Goal: Task Accomplishment & Management: Manage account settings

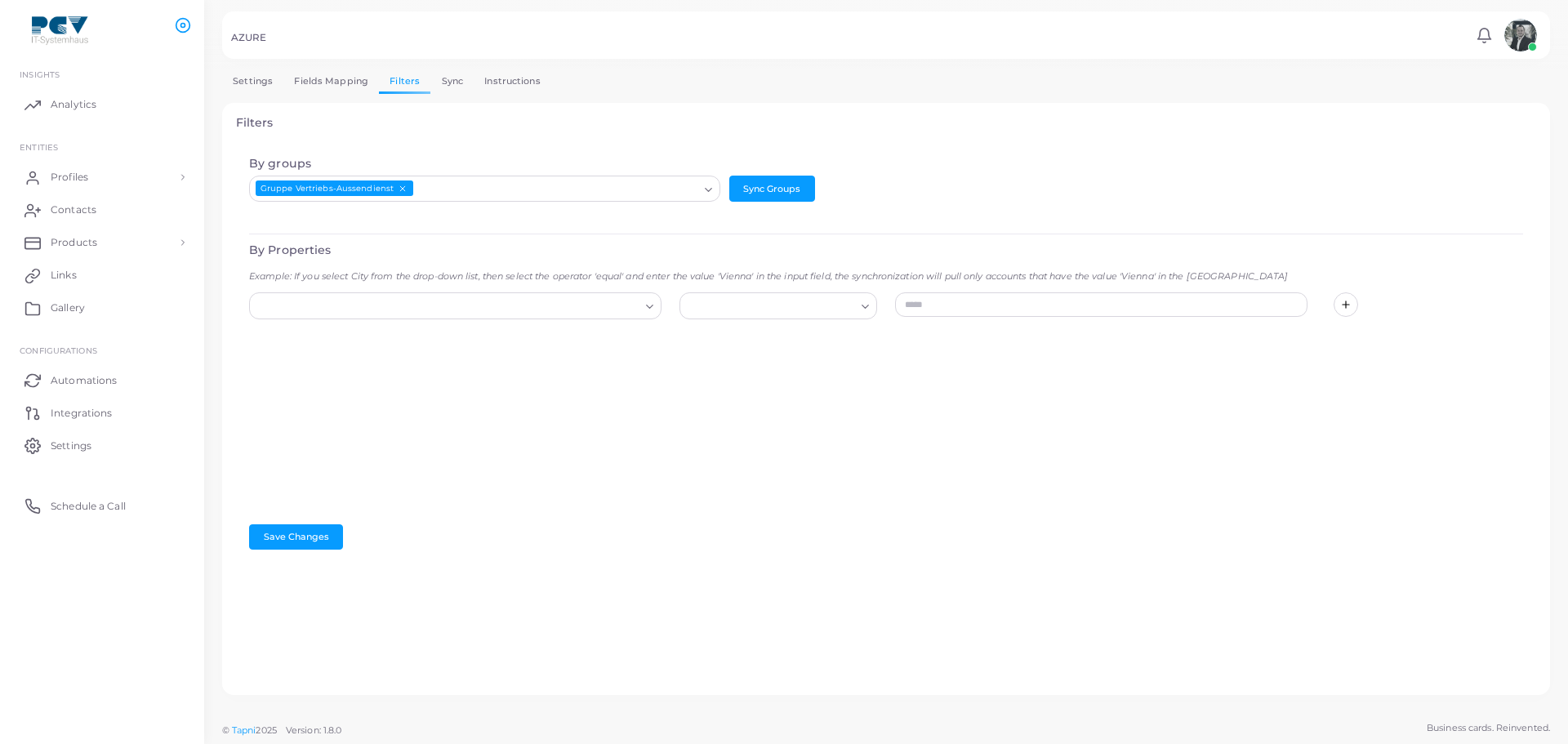
click at [718, 190] on div "Loading..." at bounding box center [709, 187] width 20 height 22
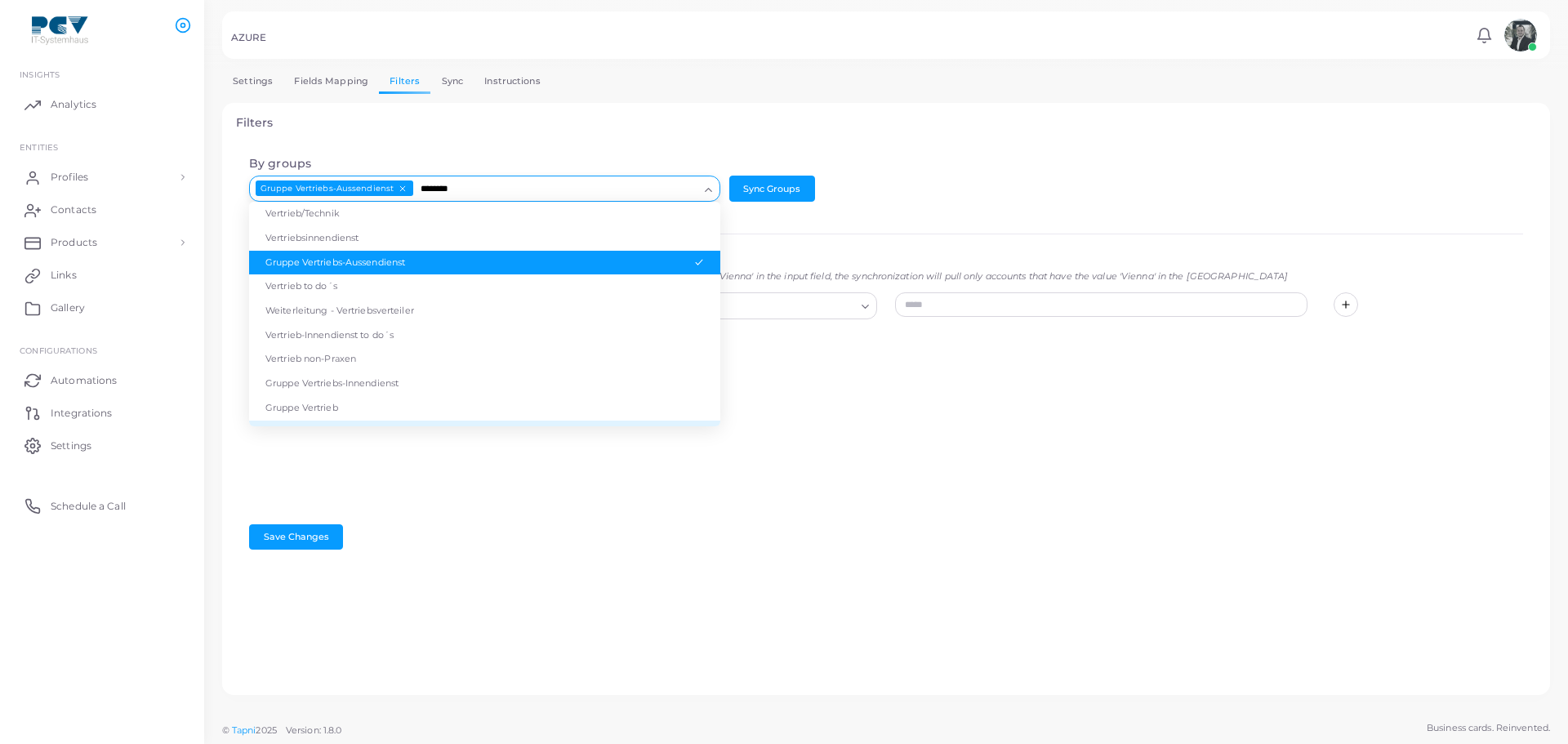
scroll to position [18, 0]
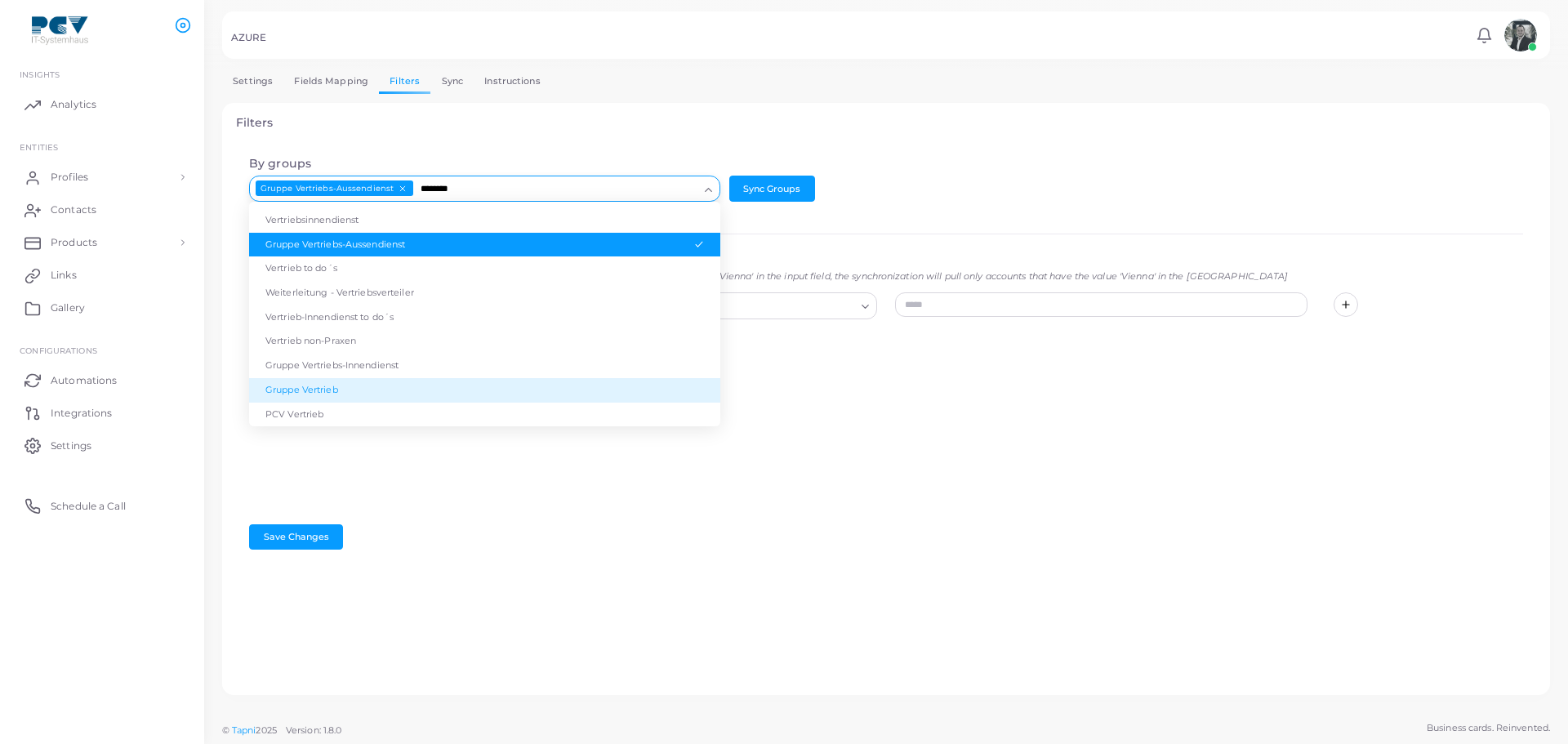
click at [428, 389] on li "Gruppe Vertrieb" at bounding box center [485, 390] width 472 height 24
type input "********"
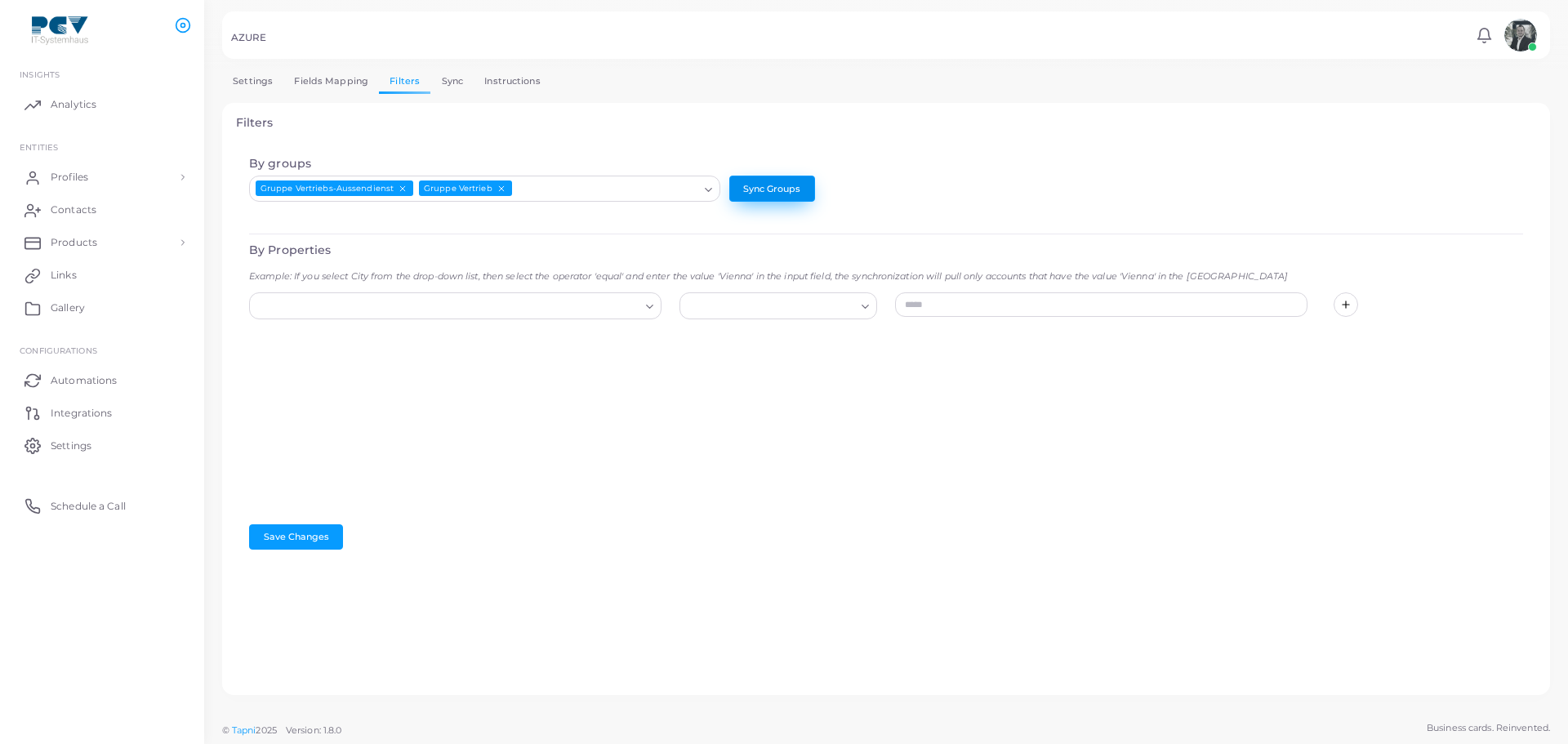
click at [762, 196] on button "Sync Groups" at bounding box center [773, 189] width 86 height 26
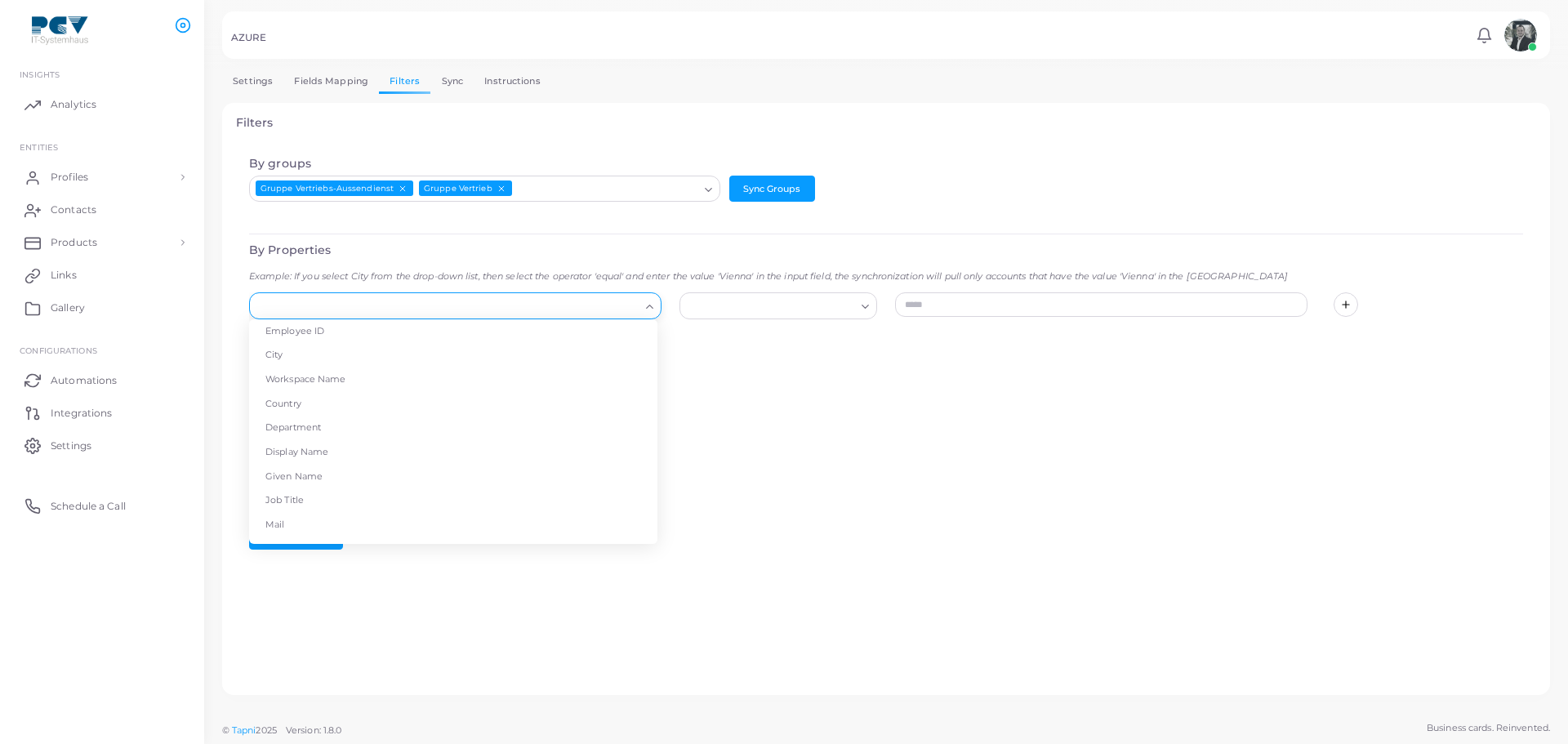
click at [634, 306] on input "Search for option" at bounding box center [448, 306] width 384 height 18
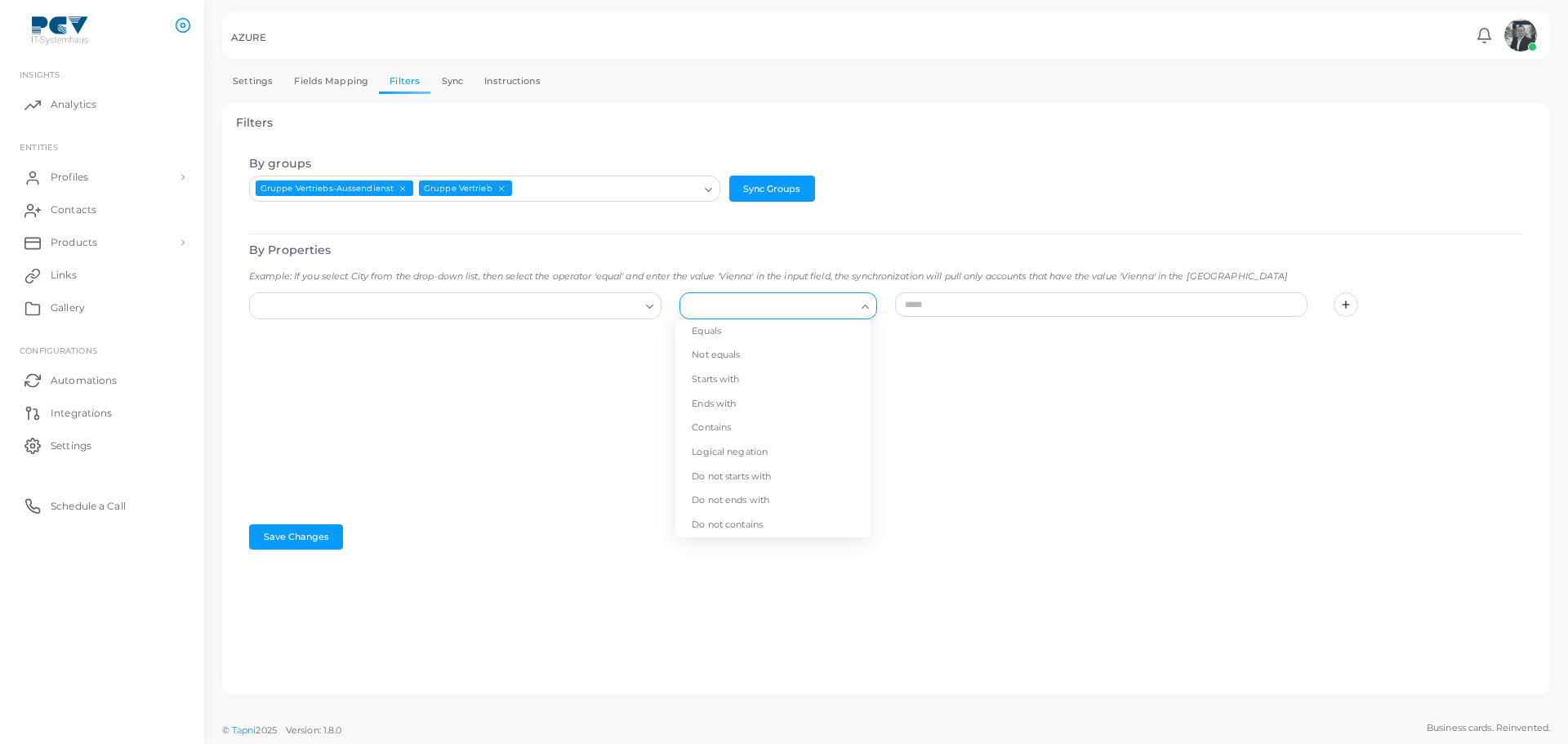
click at [783, 314] on input "Search for option" at bounding box center [771, 306] width 168 height 18
click at [970, 314] on input "text" at bounding box center [1101, 305] width 413 height 24
click at [989, 343] on div "Loading... Loading..." at bounding box center [886, 404] width 1274 height 223
click at [439, 82] on link "Sync" at bounding box center [452, 80] width 43 height 23
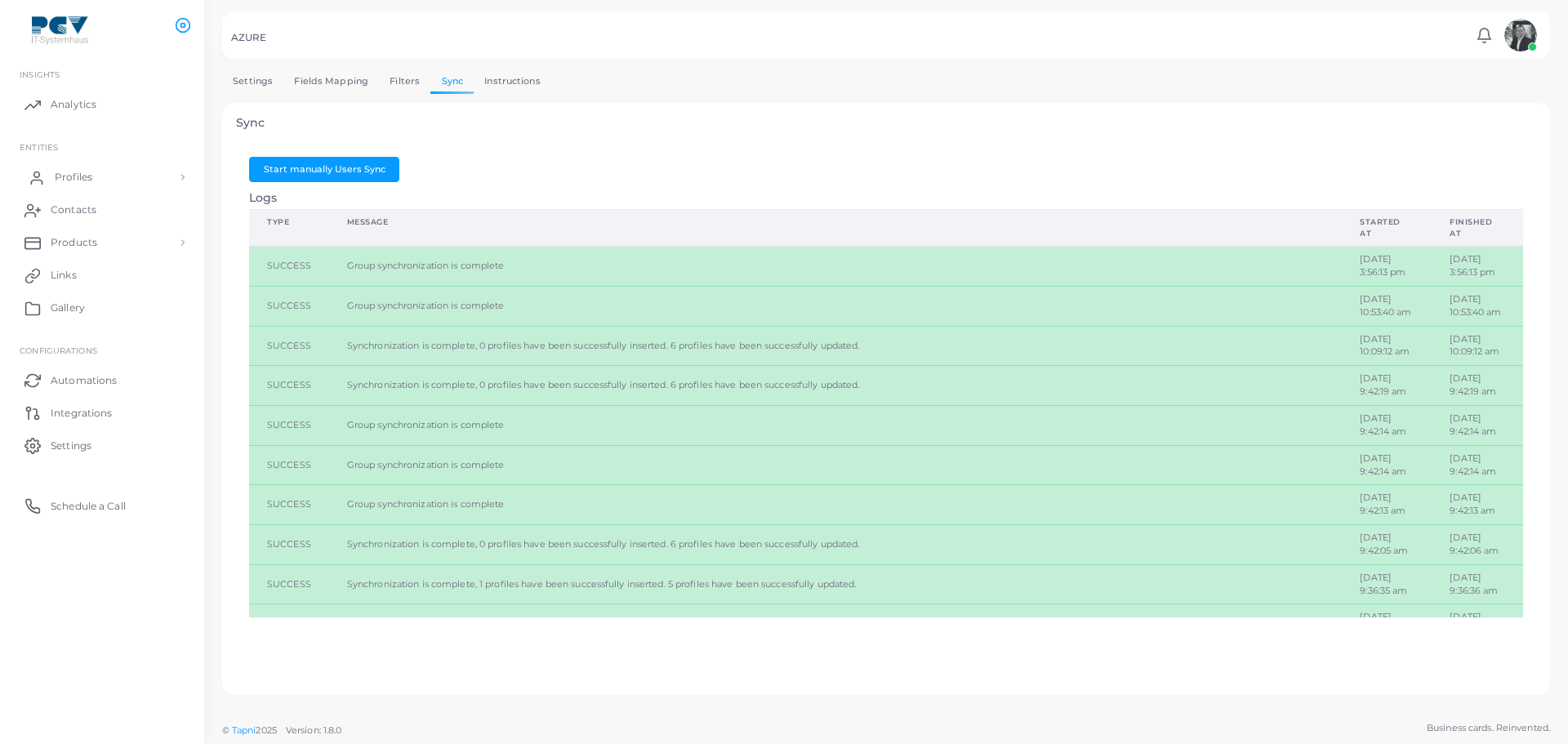
click at [110, 188] on link "Profiles" at bounding box center [102, 177] width 180 height 33
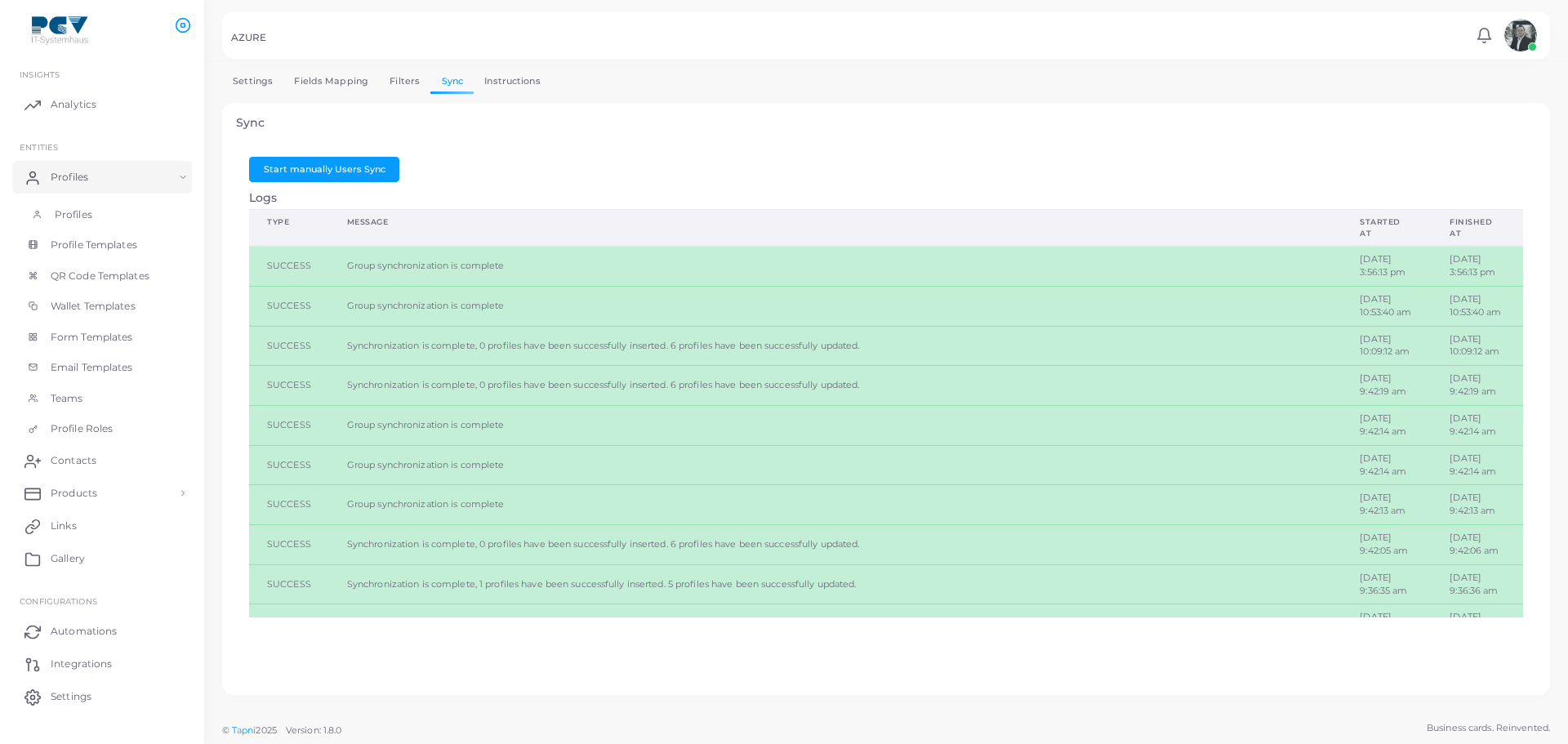
click at [99, 206] on link "Profiles" at bounding box center [102, 214] width 180 height 31
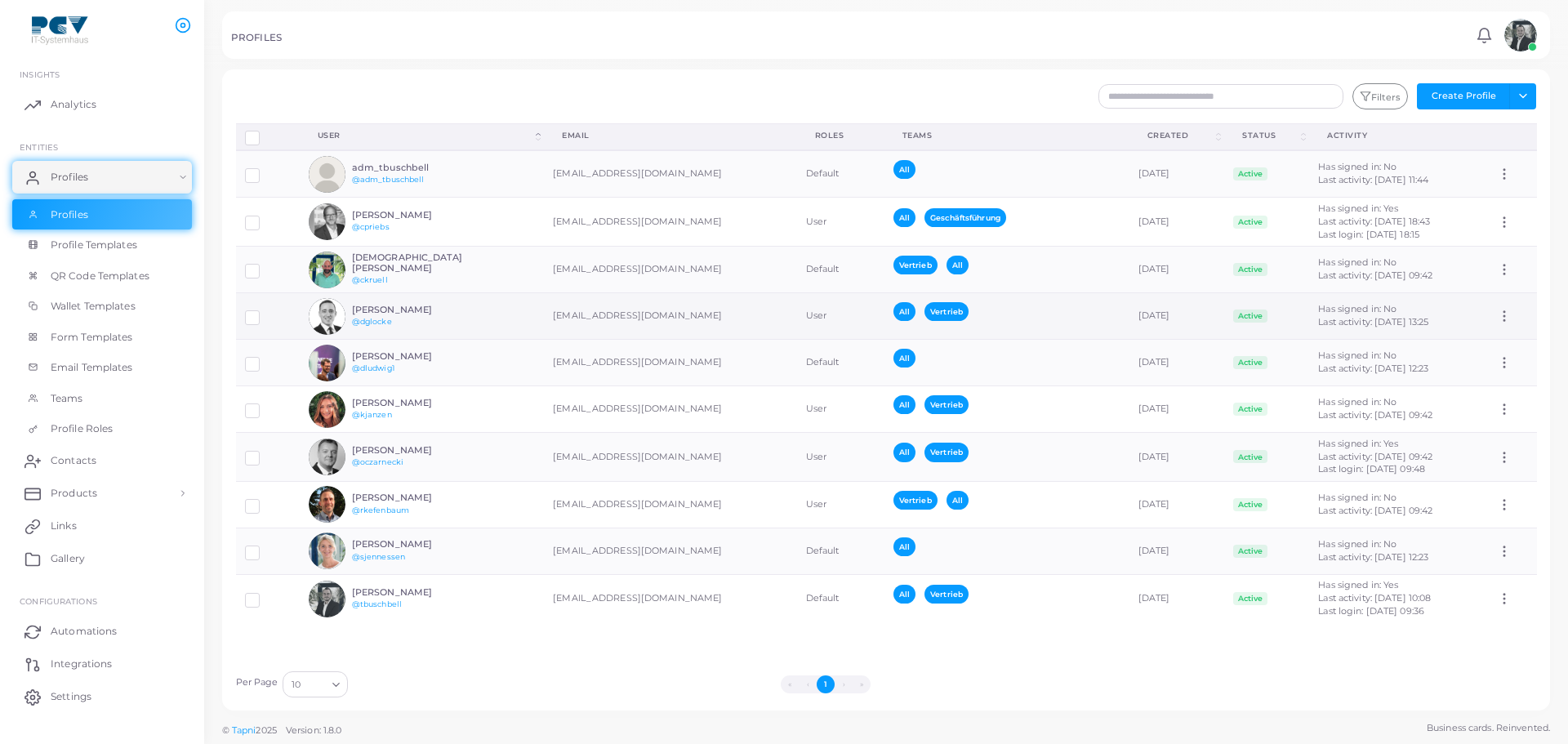
click at [265, 312] on label at bounding box center [265, 312] width 0 height 0
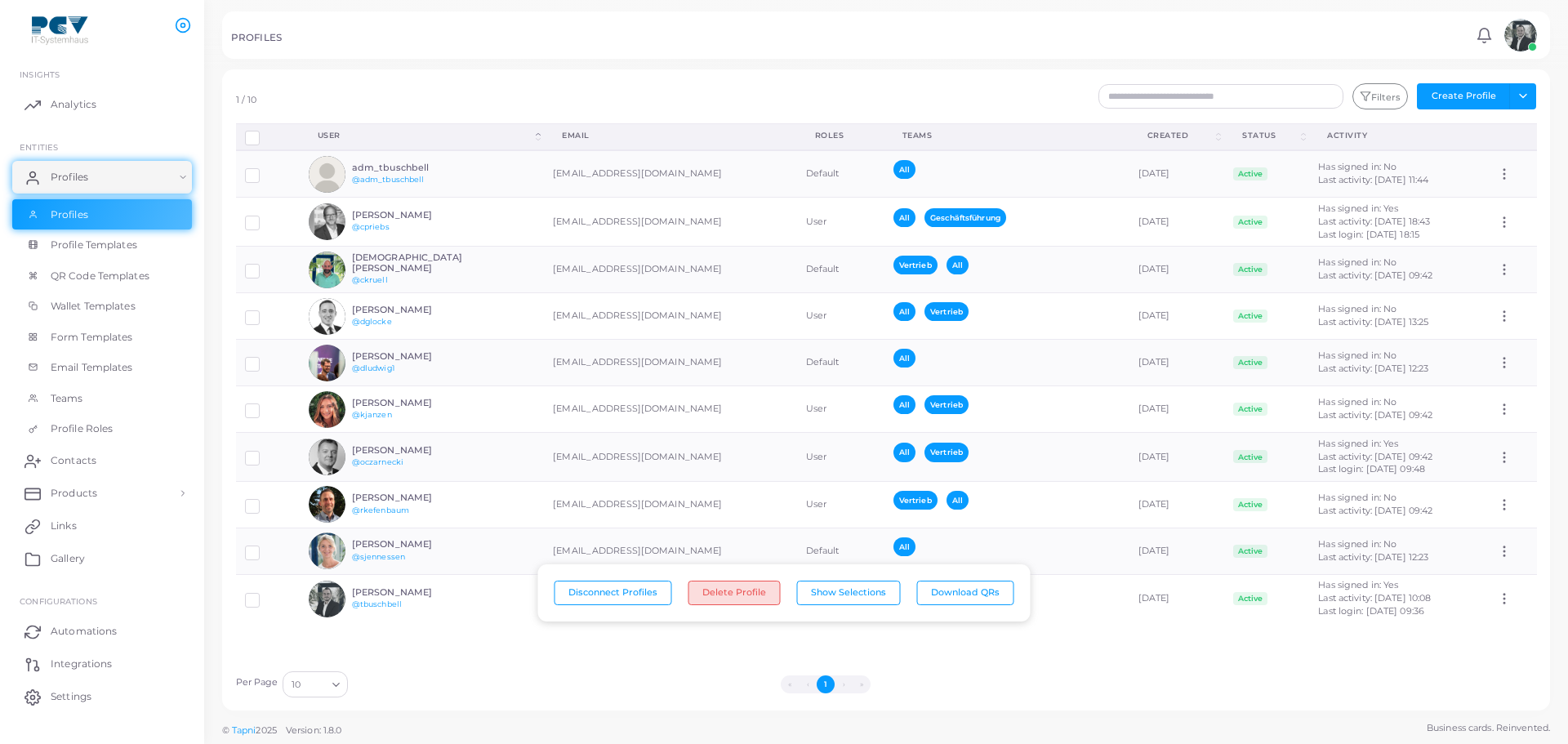
click at [738, 596] on button "Delete Profile" at bounding box center [734, 593] width 93 height 24
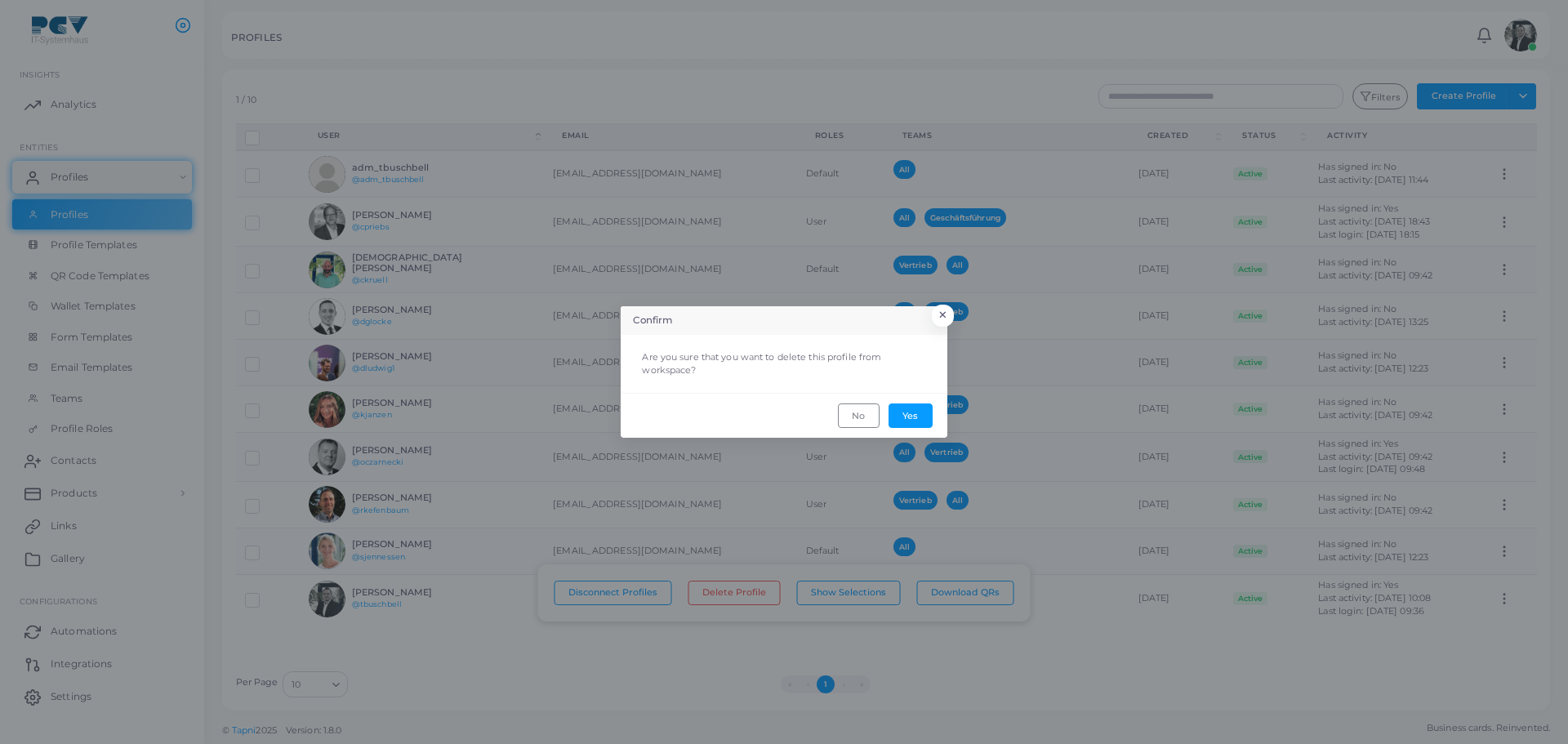
click at [921, 402] on footer "No Yes" at bounding box center [784, 415] width 327 height 44
click at [919, 416] on button "Yes" at bounding box center [910, 416] width 44 height 24
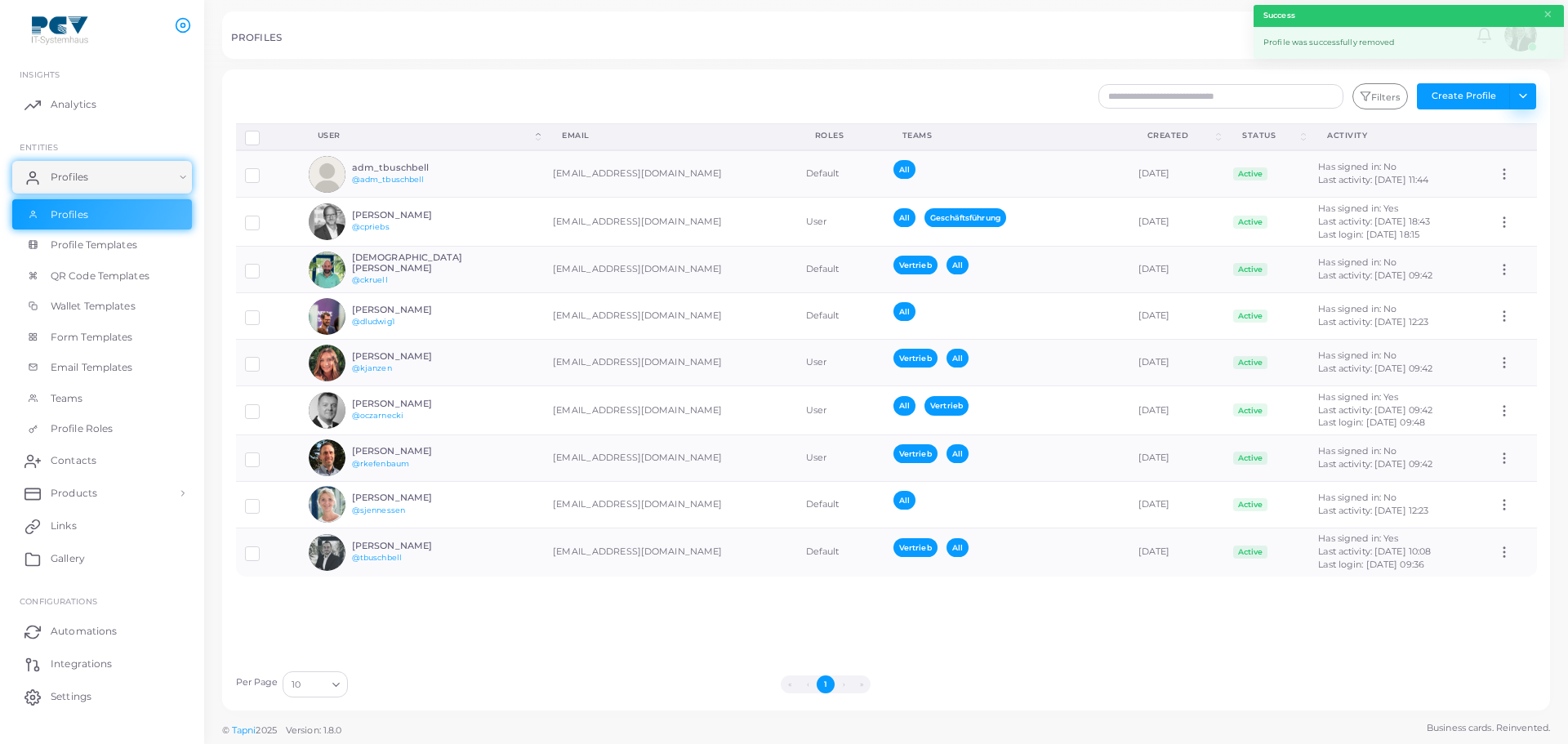
click at [1517, 94] on button "Toggle dropdown" at bounding box center [1523, 96] width 27 height 26
click at [1506, 206] on link "Import Logs" at bounding box center [1487, 205] width 91 height 24
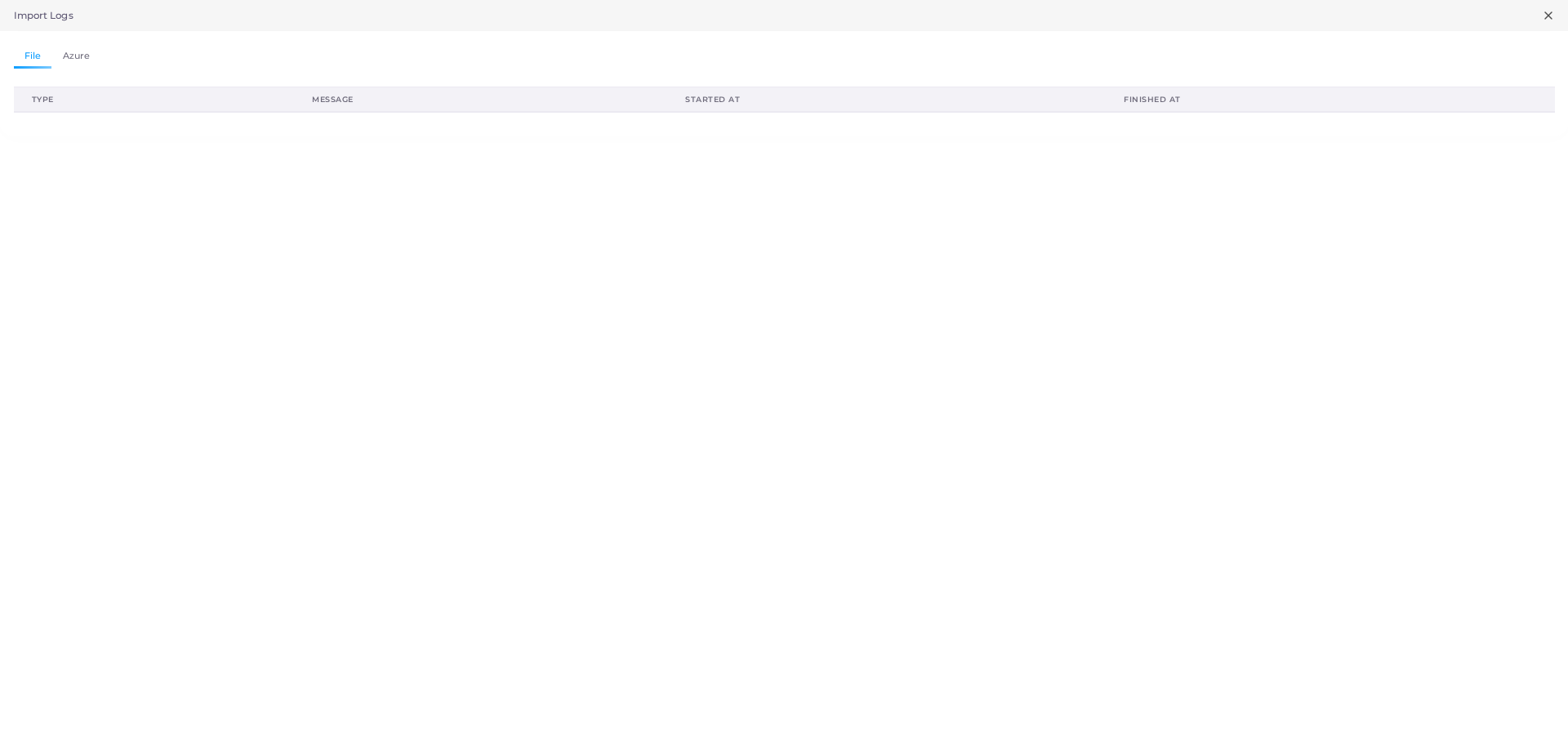
click at [91, 59] on link "Azure" at bounding box center [76, 56] width 49 height 23
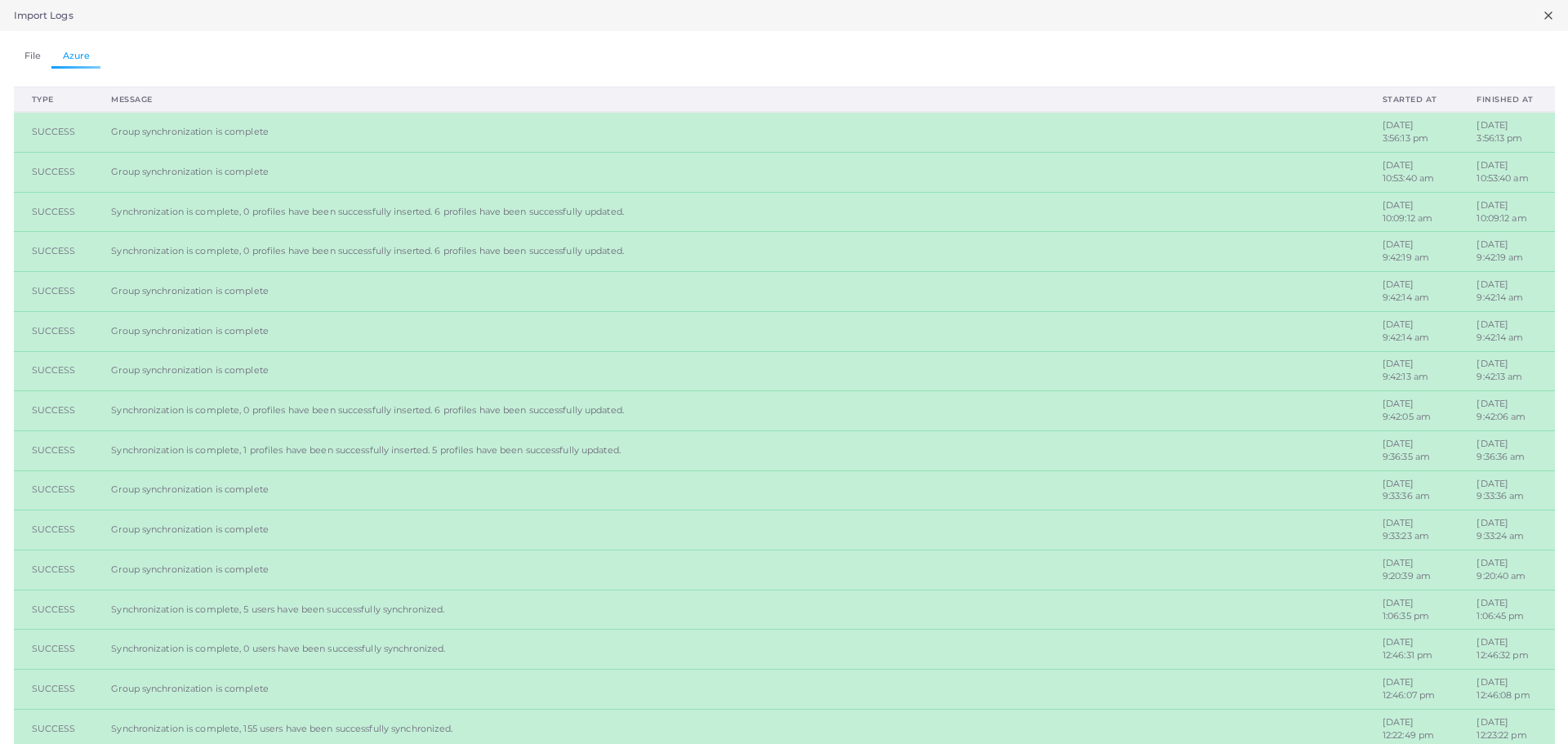
click at [315, 141] on td "Group synchronization is complete" at bounding box center [730, 132] width 1272 height 40
click at [315, 140] on td "Group synchronization is complete" at bounding box center [730, 132] width 1272 height 40
drag, startPoint x: 249, startPoint y: 127, endPoint x: 138, endPoint y: 131, distance: 111.1
click at [151, 130] on div "Group synchronization is complete" at bounding box center [729, 132] width 1236 height 13
click at [138, 131] on div "Group synchronization is complete" at bounding box center [729, 132] width 1236 height 13
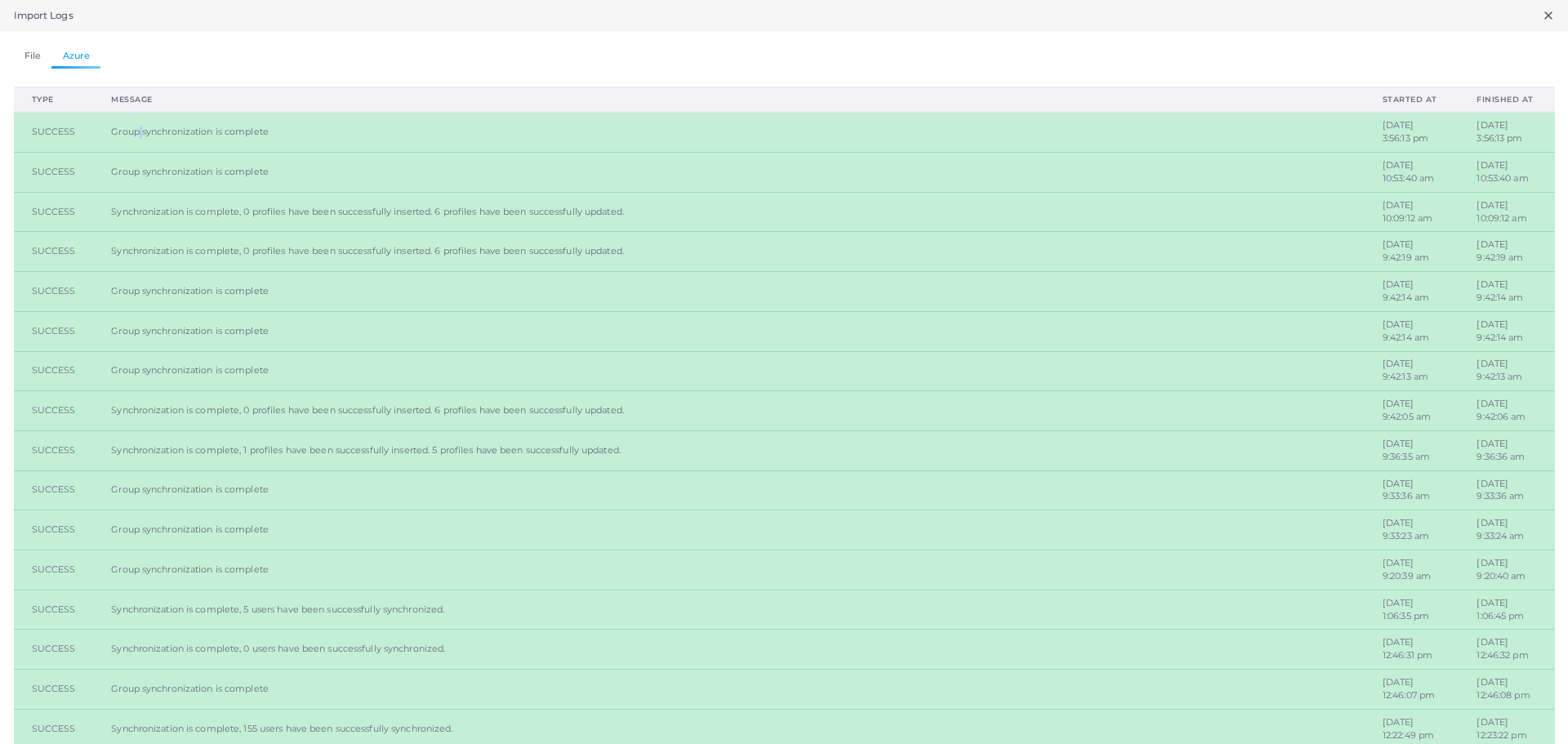
click at [138, 131] on div "Group synchronization is complete" at bounding box center [729, 132] width 1236 height 13
drag, startPoint x: 138, startPoint y: 131, endPoint x: 95, endPoint y: 132, distance: 43.0
click at [137, 131] on div "Group synchronization is complete" at bounding box center [729, 132] width 1236 height 13
click at [66, 131] on td "SUCCESS" at bounding box center [54, 132] width 80 height 40
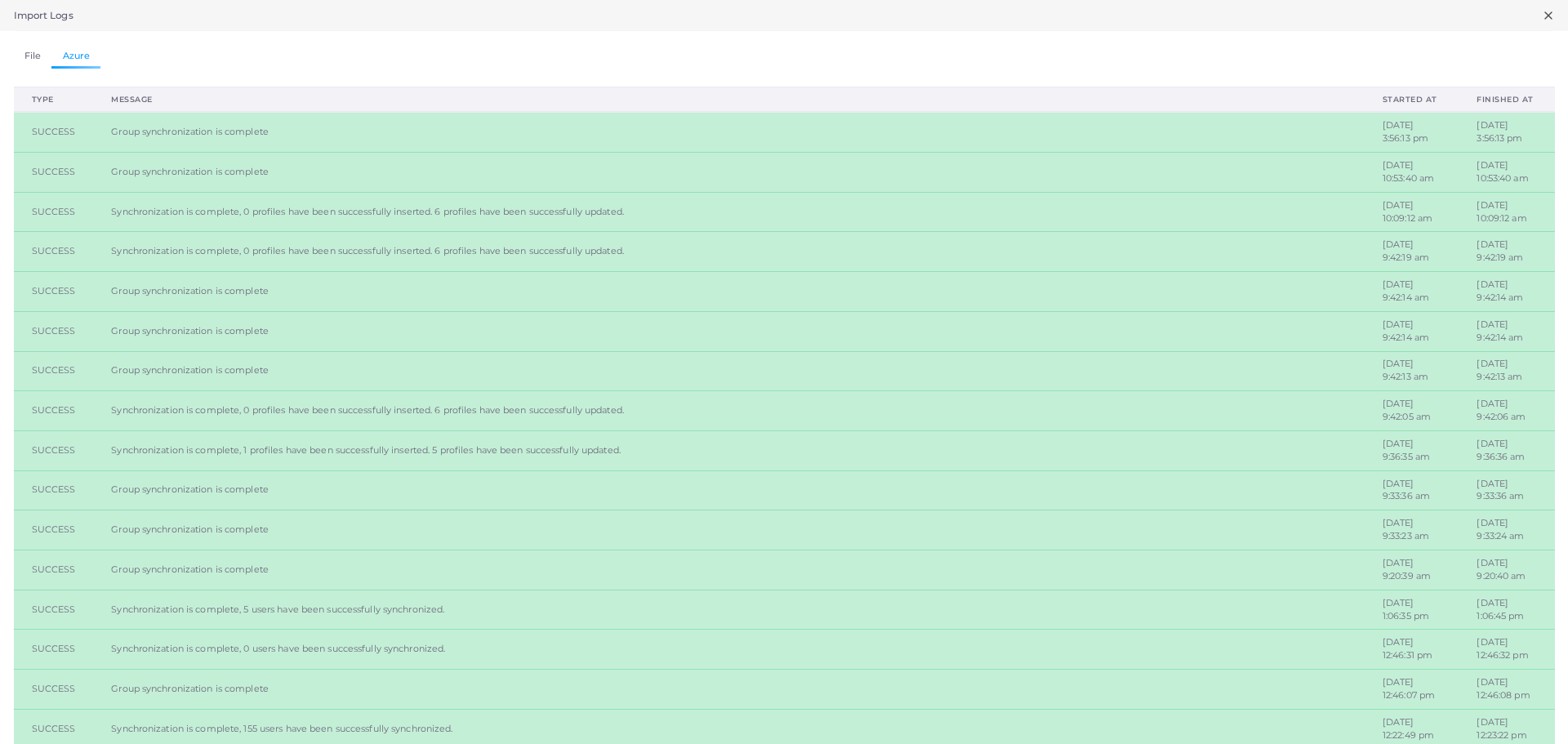
click at [66, 131] on td "SUCCESS" at bounding box center [54, 132] width 80 height 40
click at [1545, 10] on div "Import Logs" at bounding box center [784, 15] width 1568 height 31
click at [1546, 16] on line at bounding box center [1548, 15] width 7 height 7
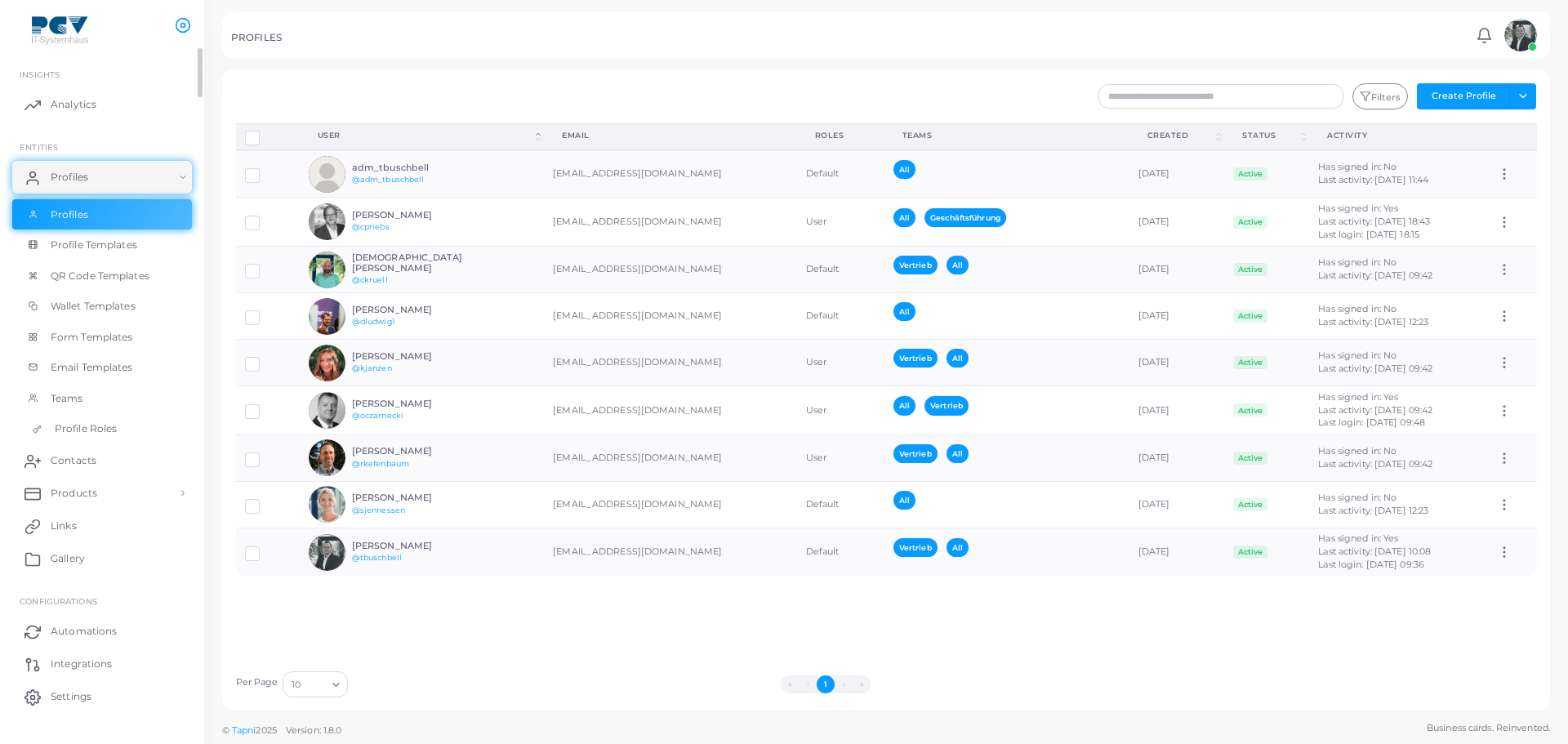
click at [79, 439] on link "Profile Roles" at bounding box center [102, 429] width 180 height 31
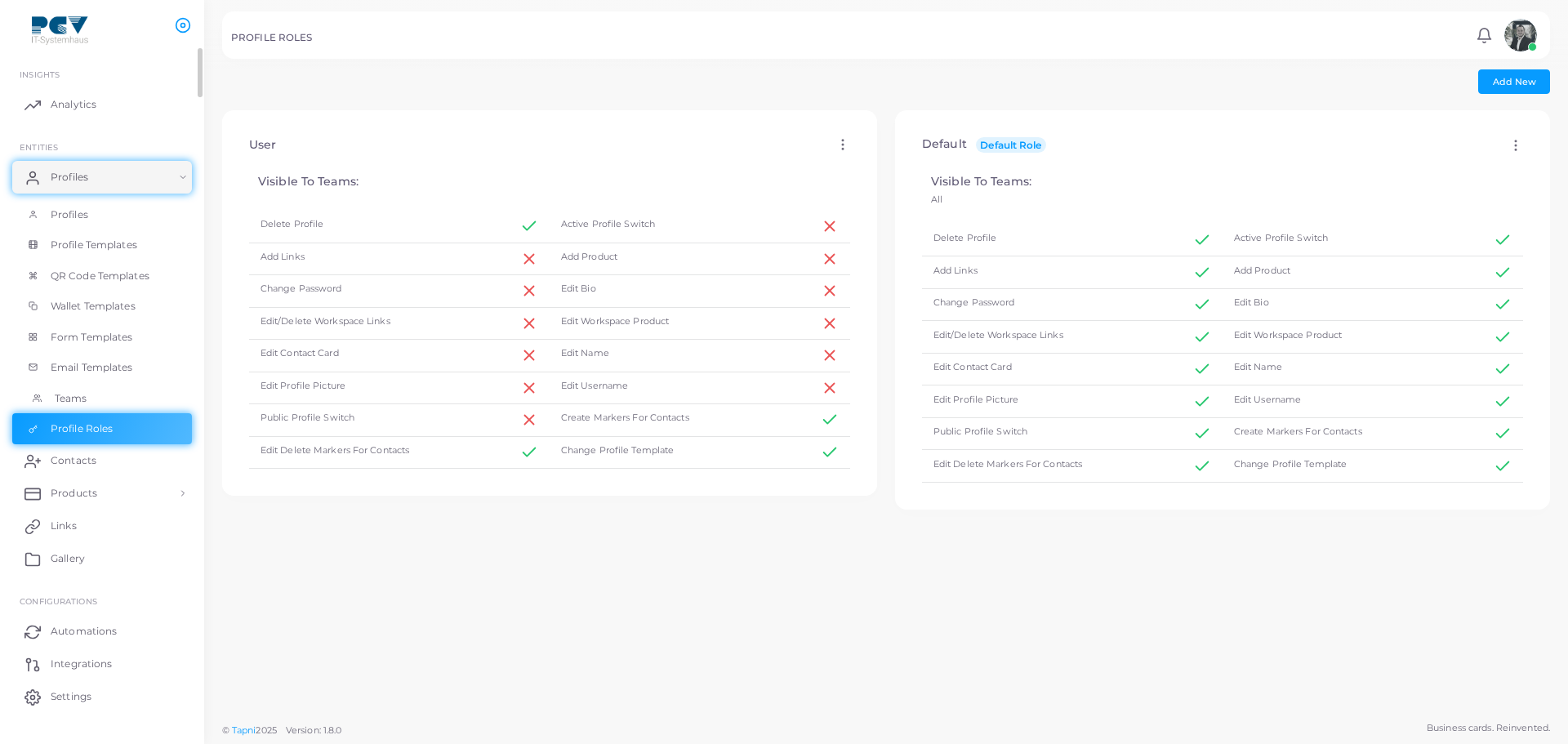
click at [127, 395] on link "Teams" at bounding box center [102, 399] width 180 height 31
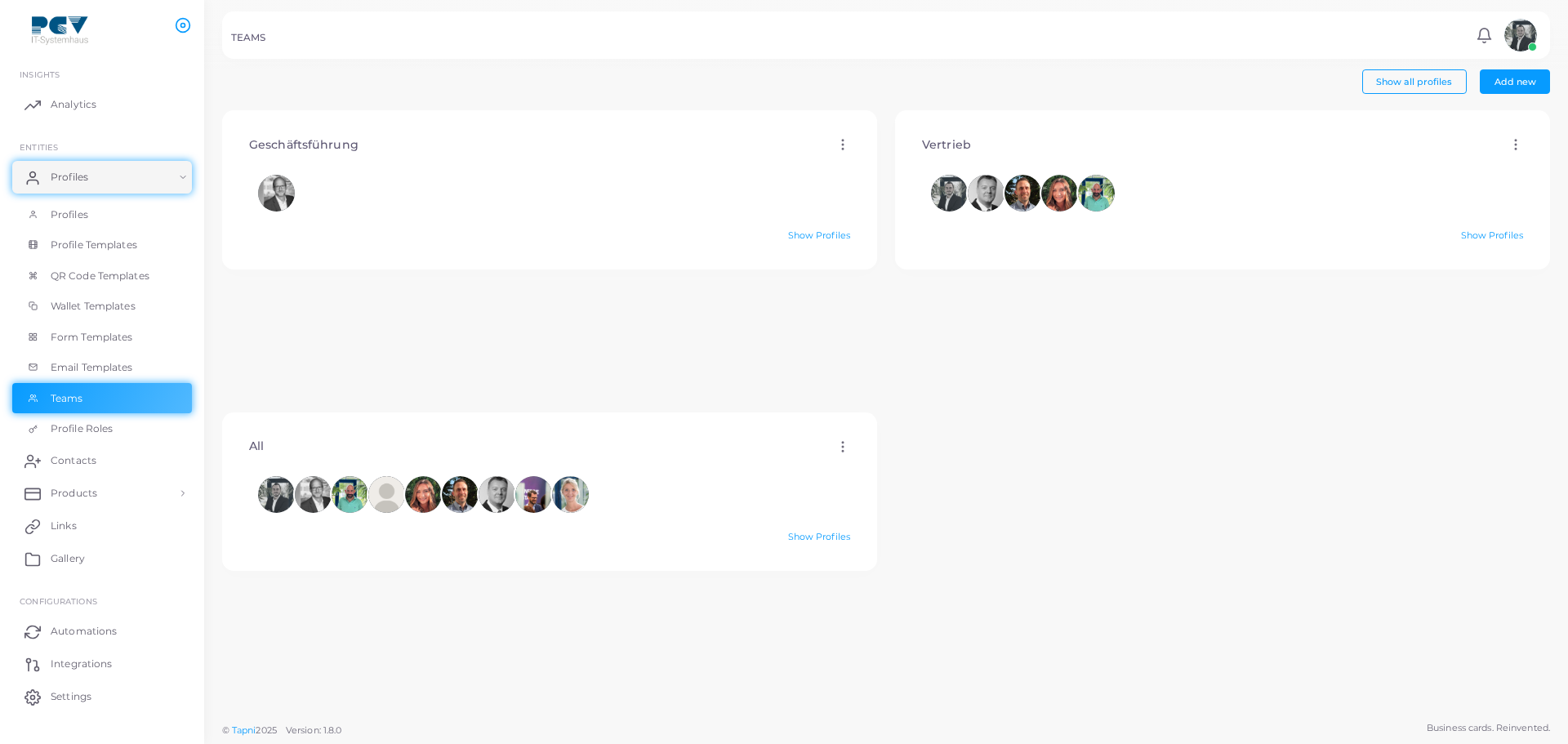
click at [836, 448] on icon at bounding box center [843, 447] width 15 height 15
click at [776, 518] on div at bounding box center [549, 494] width 602 height 55
click at [820, 536] on link "Show Profiles" at bounding box center [820, 537] width 62 height 11
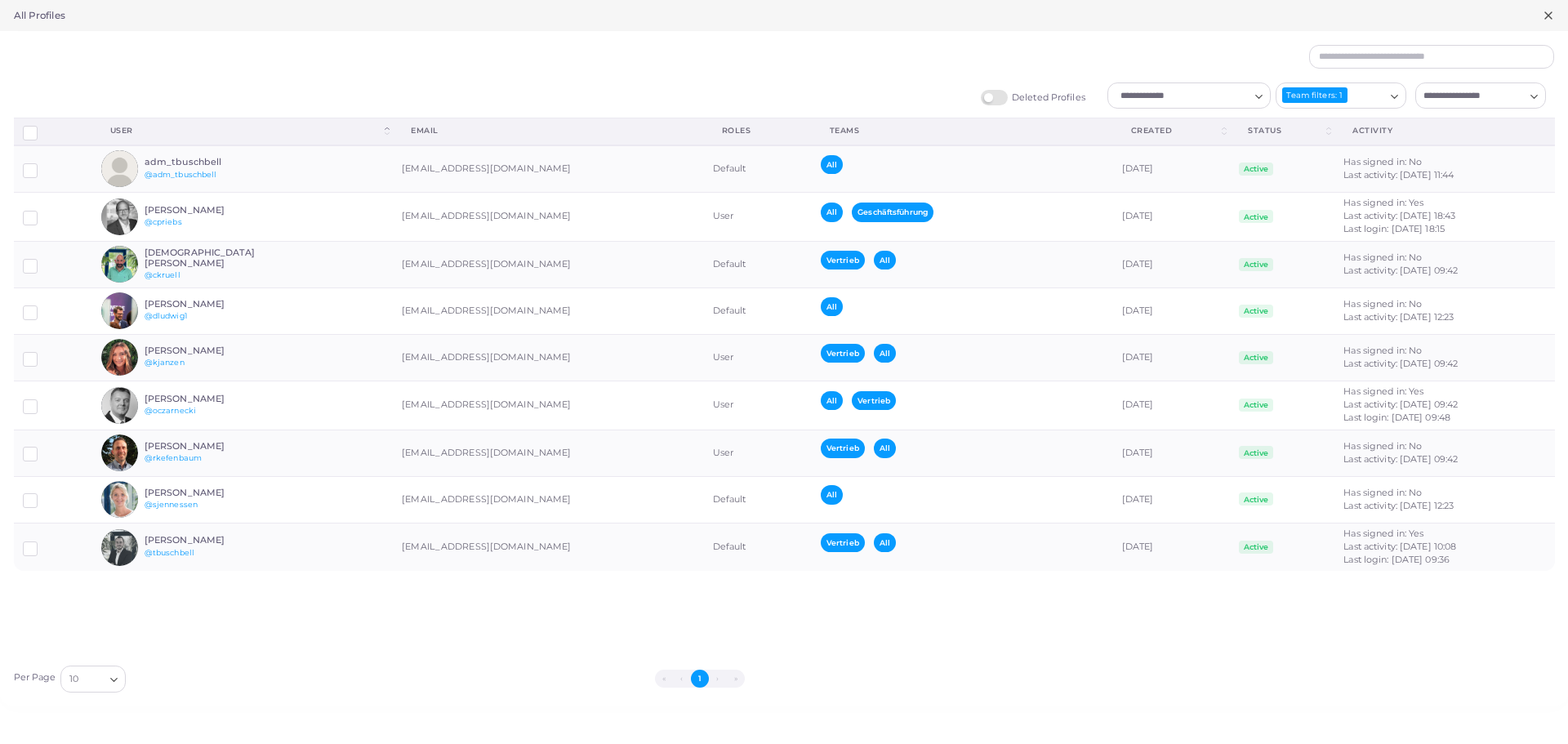
click at [1407, 94] on div "Deleted Profiles Loading... Team filters: 1 Loading... Loading..." at bounding box center [784, 100] width 1560 height 36
click at [1395, 95] on icon "Search for option" at bounding box center [1394, 96] width 12 height 12
click at [1342, 180] on li "All" at bounding box center [1342, 179] width 131 height 24
click at [1546, 15] on icon at bounding box center [1549, 16] width 13 height 13
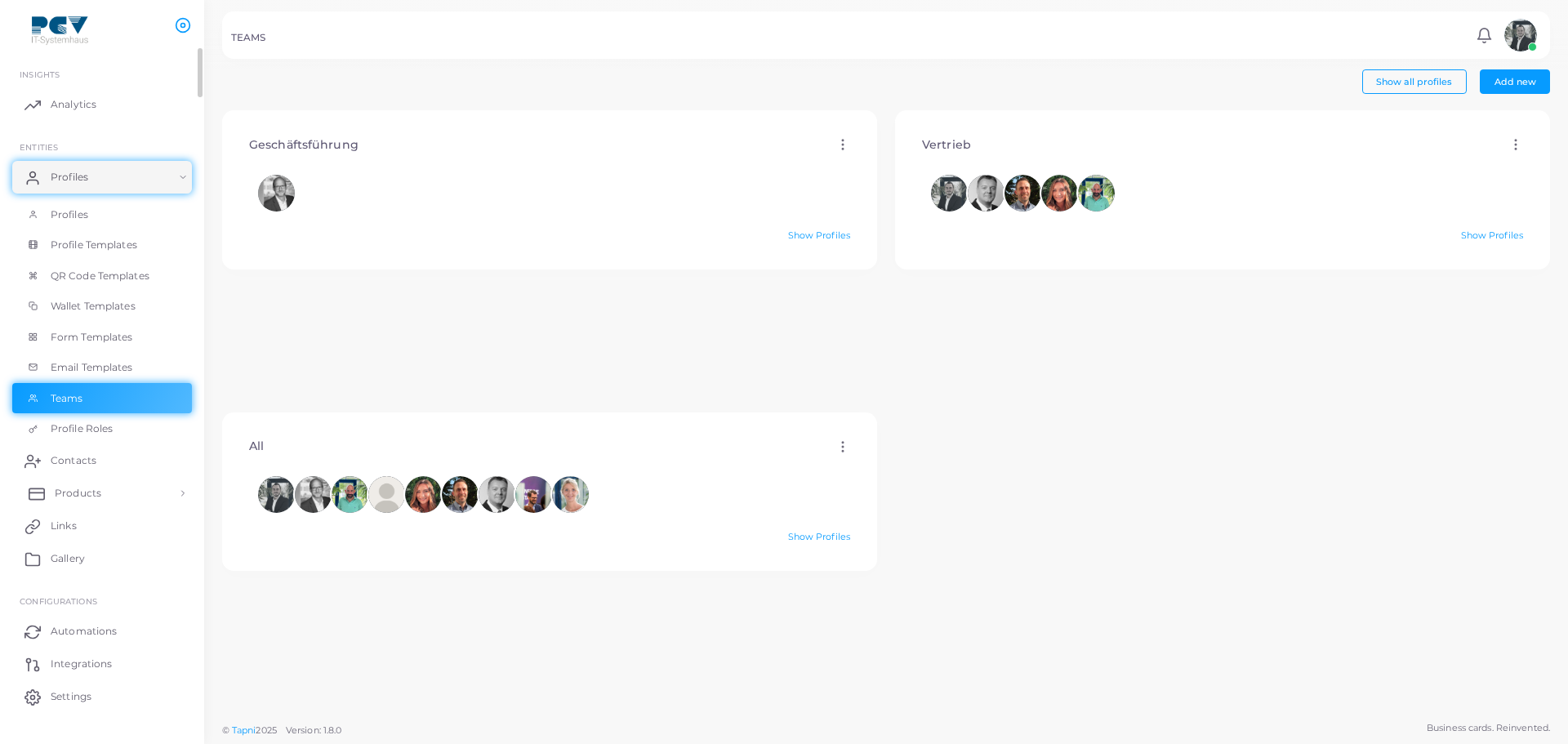
click at [187, 493] on link "Products" at bounding box center [102, 493] width 180 height 33
click at [185, 496] on link "Products" at bounding box center [102, 493] width 180 height 33
click at [184, 496] on link "Products" at bounding box center [102, 493] width 180 height 33
click at [63, 537] on span "Products" at bounding box center [79, 532] width 47 height 15
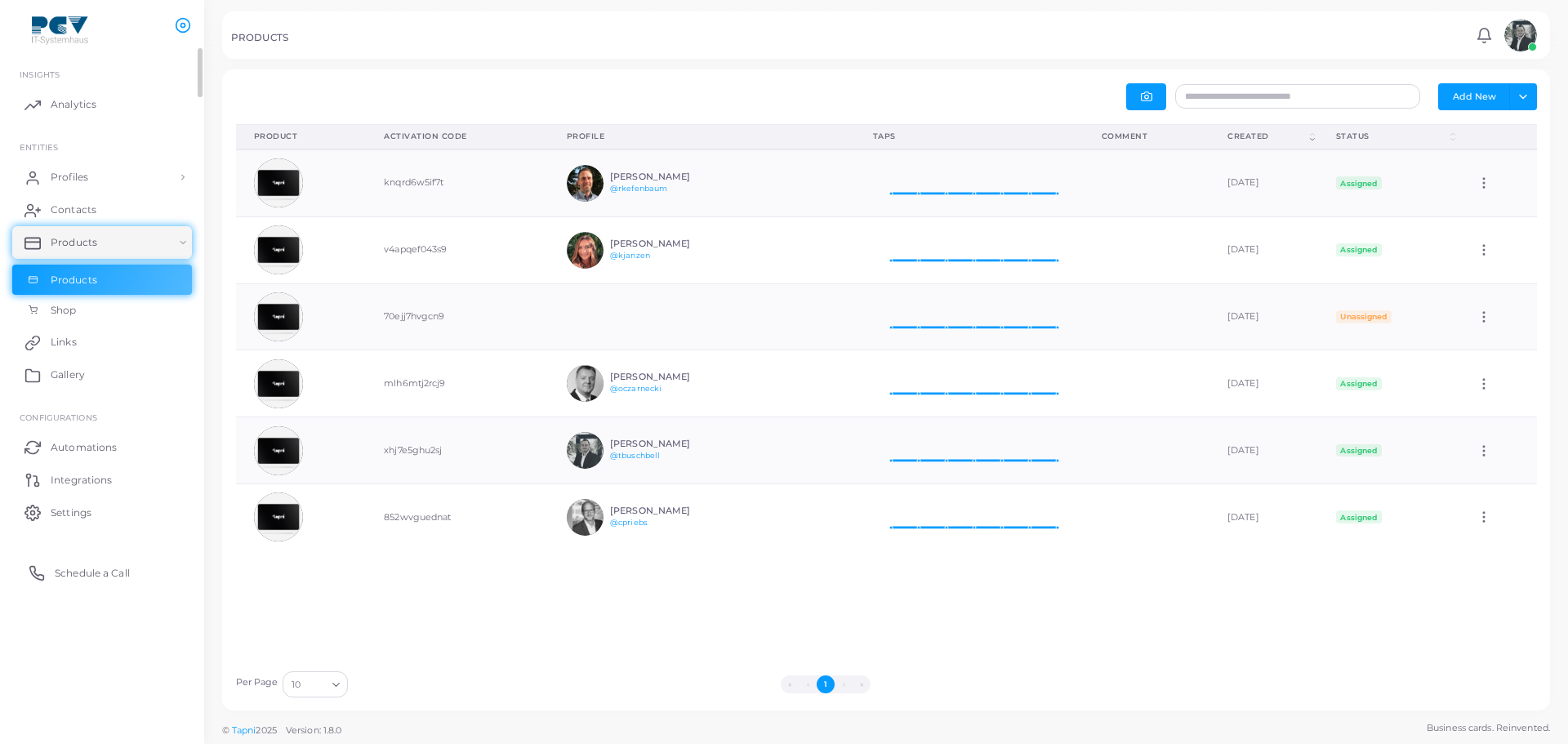
click at [96, 562] on link "Schedule a Call" at bounding box center [102, 573] width 180 height 33
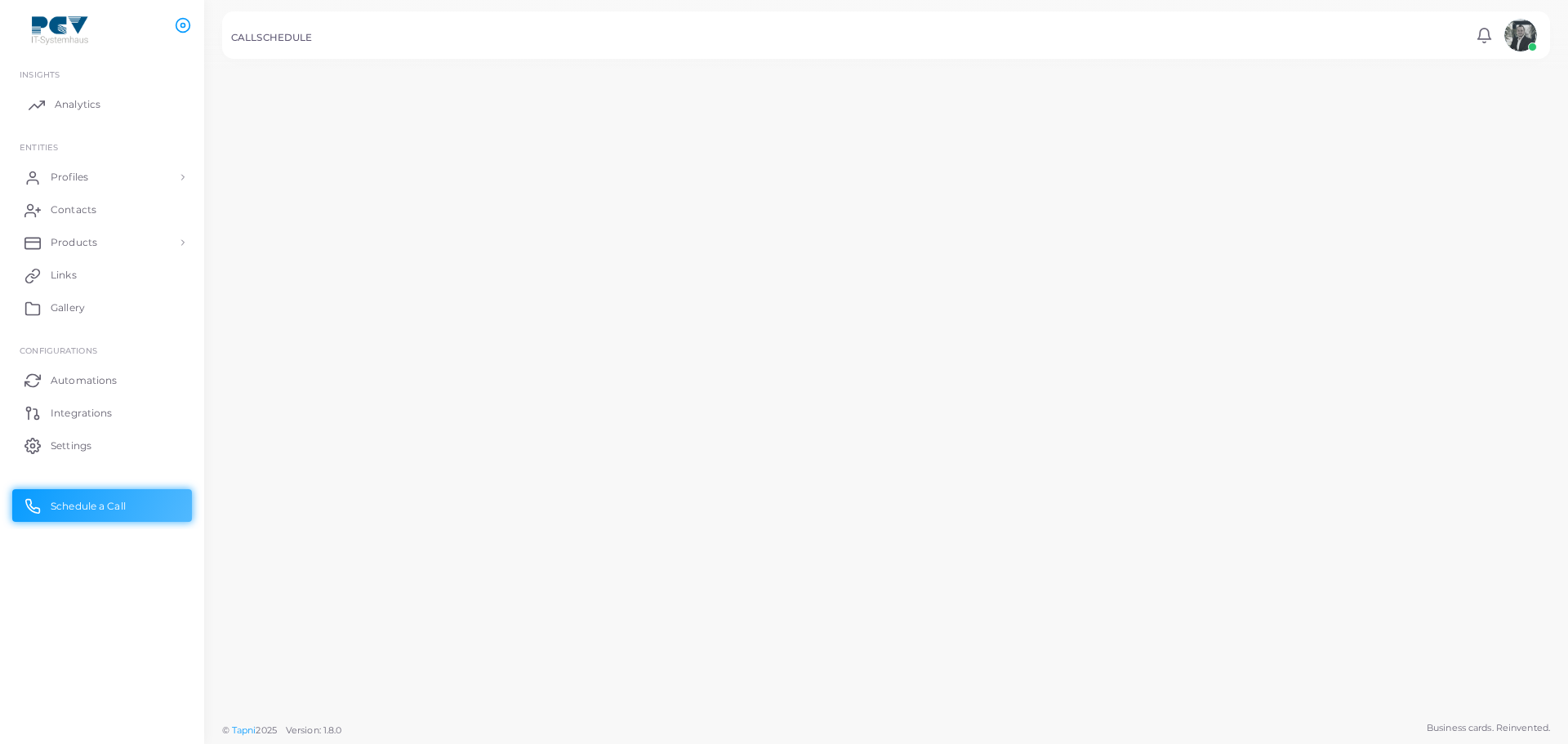
click at [119, 109] on link "Analytics" at bounding box center [102, 104] width 180 height 33
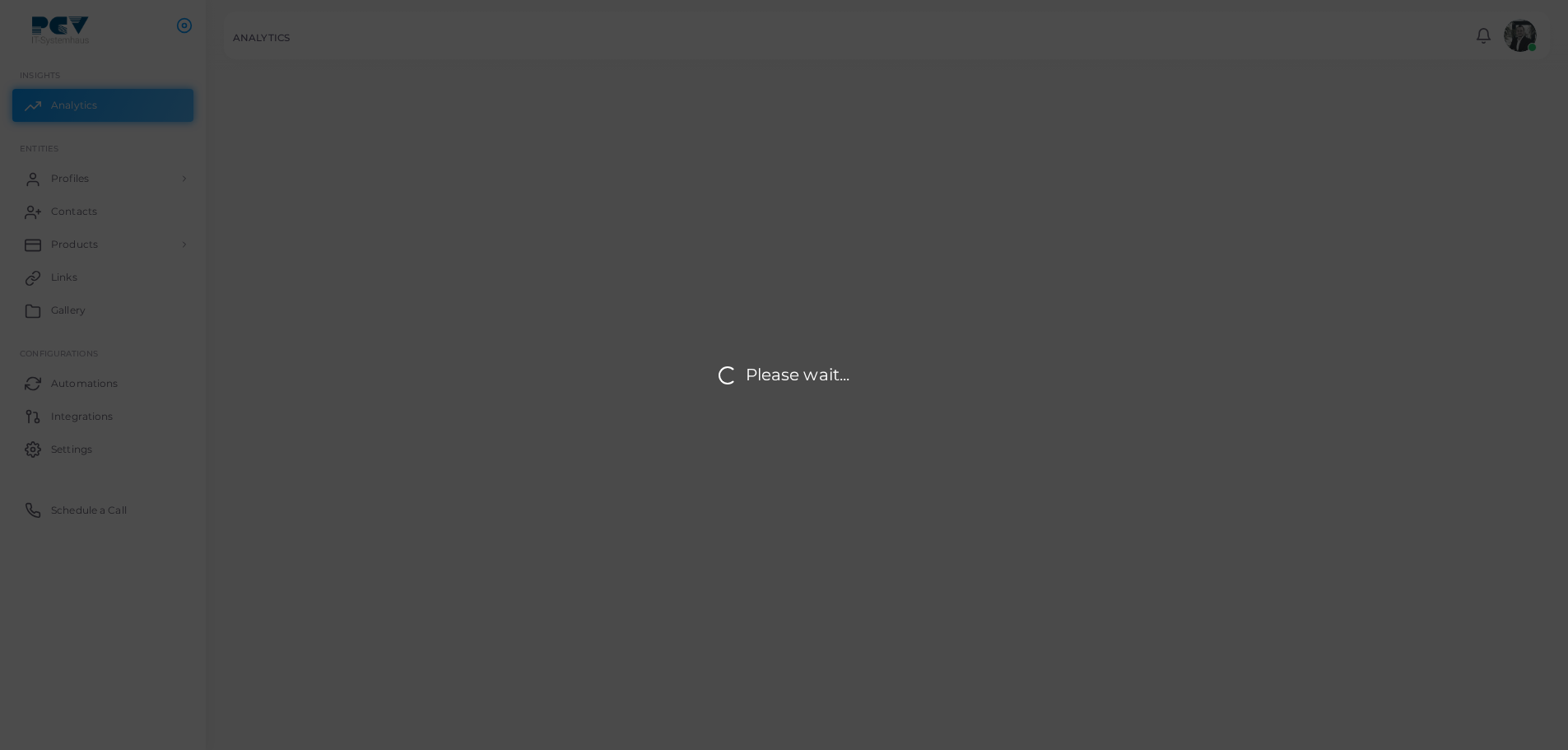
scroll to position [315, 1314]
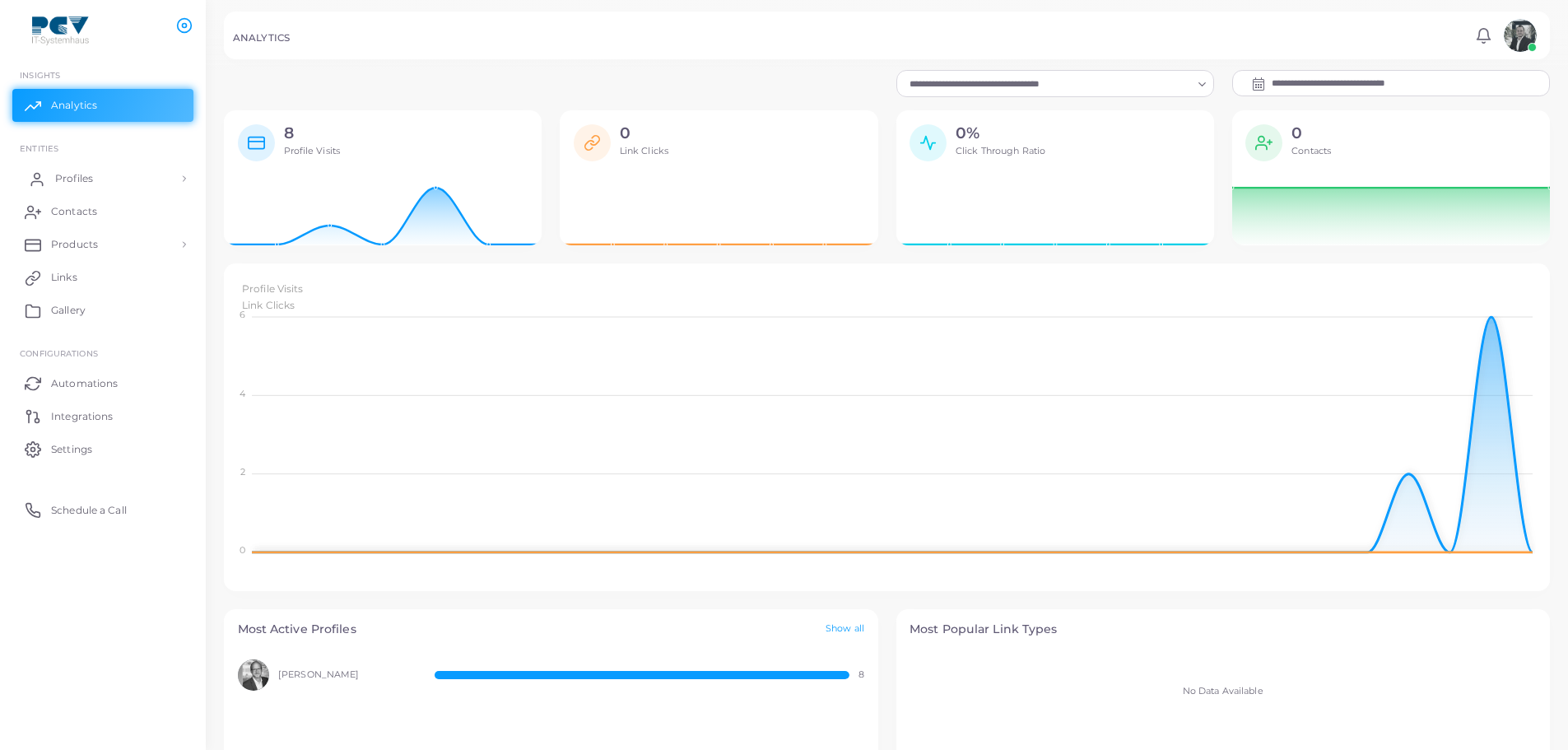
click at [70, 170] on link "Profiles" at bounding box center [103, 178] width 181 height 33
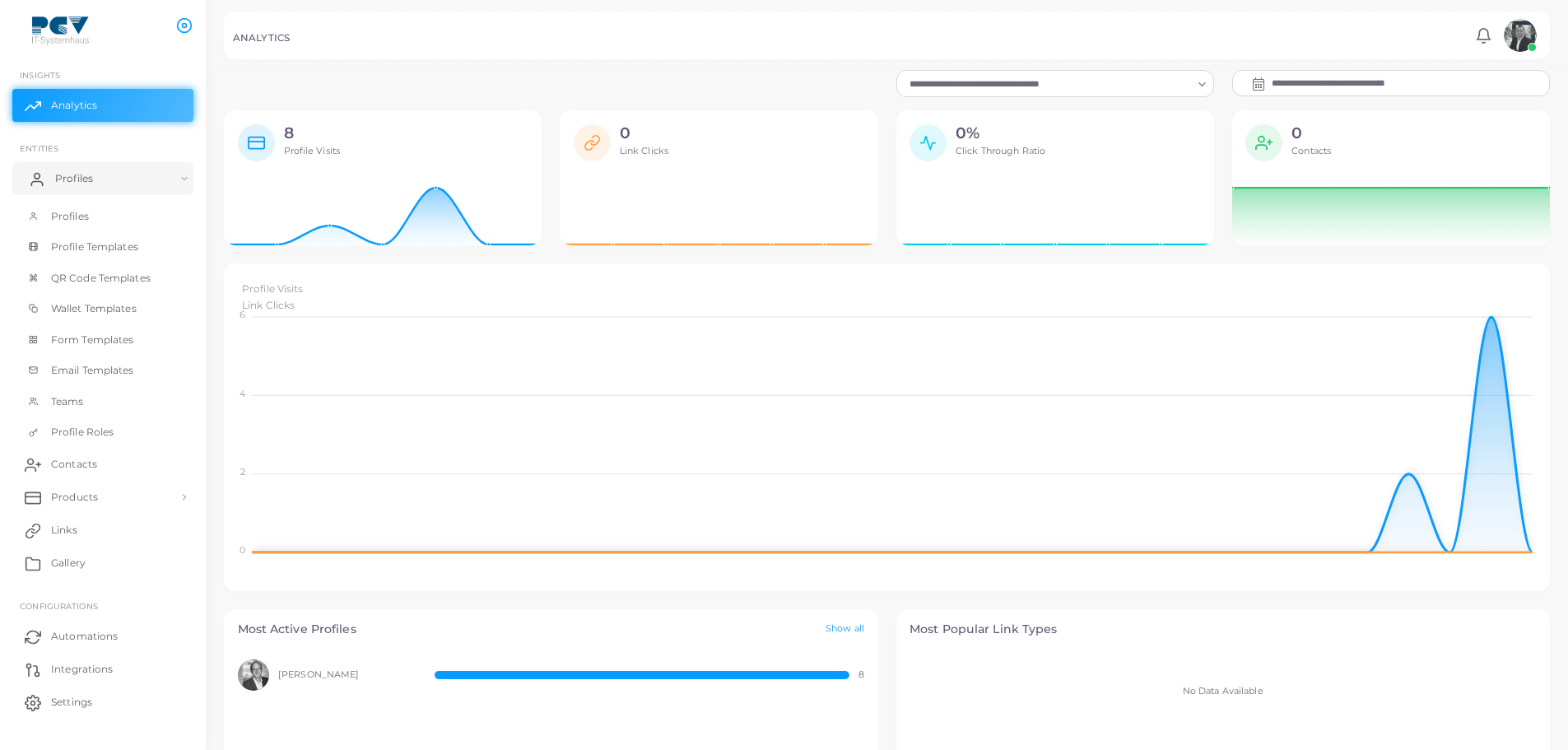
click at [76, 180] on span "Profiles" at bounding box center [74, 179] width 38 height 15
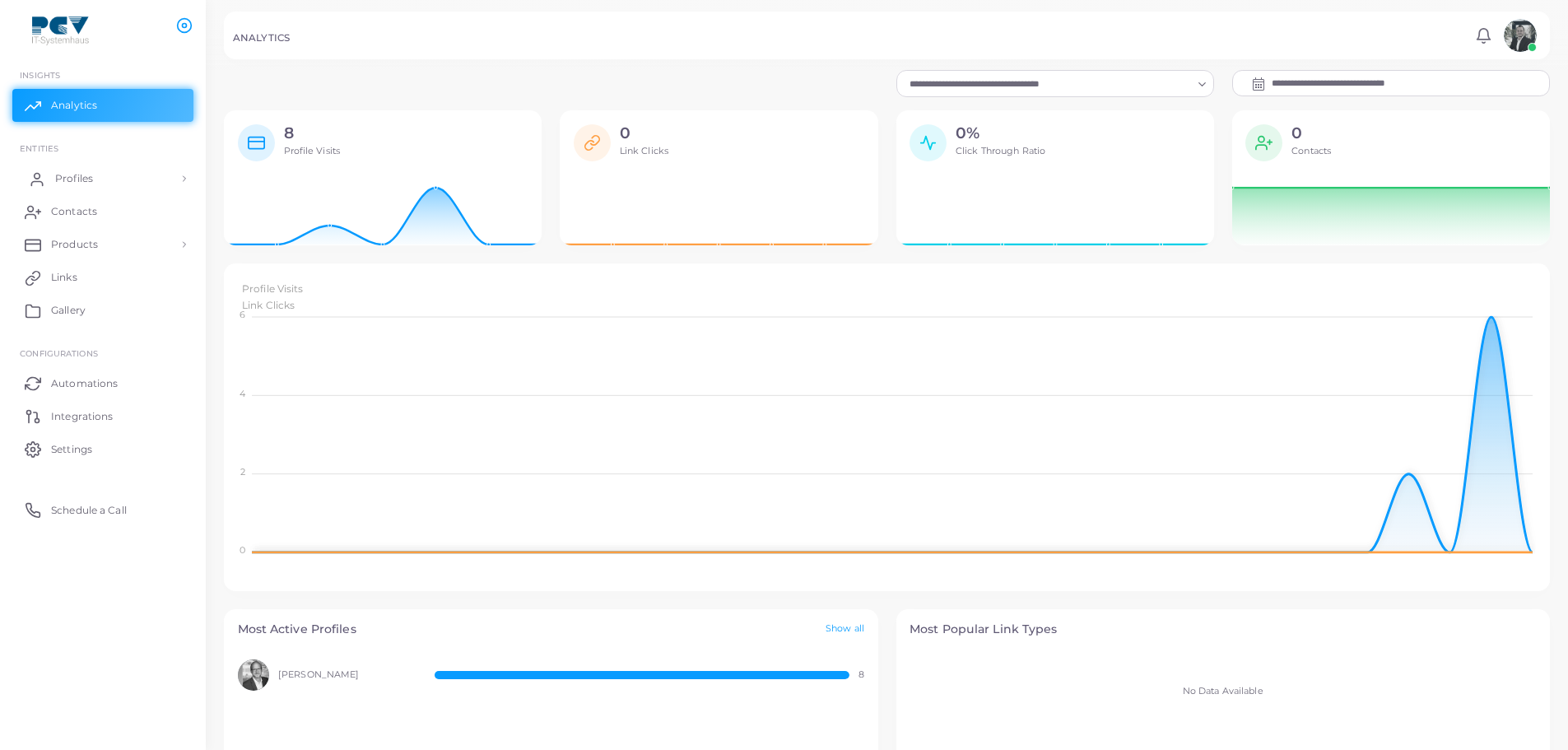
click at [76, 180] on span "Profiles" at bounding box center [74, 179] width 38 height 15
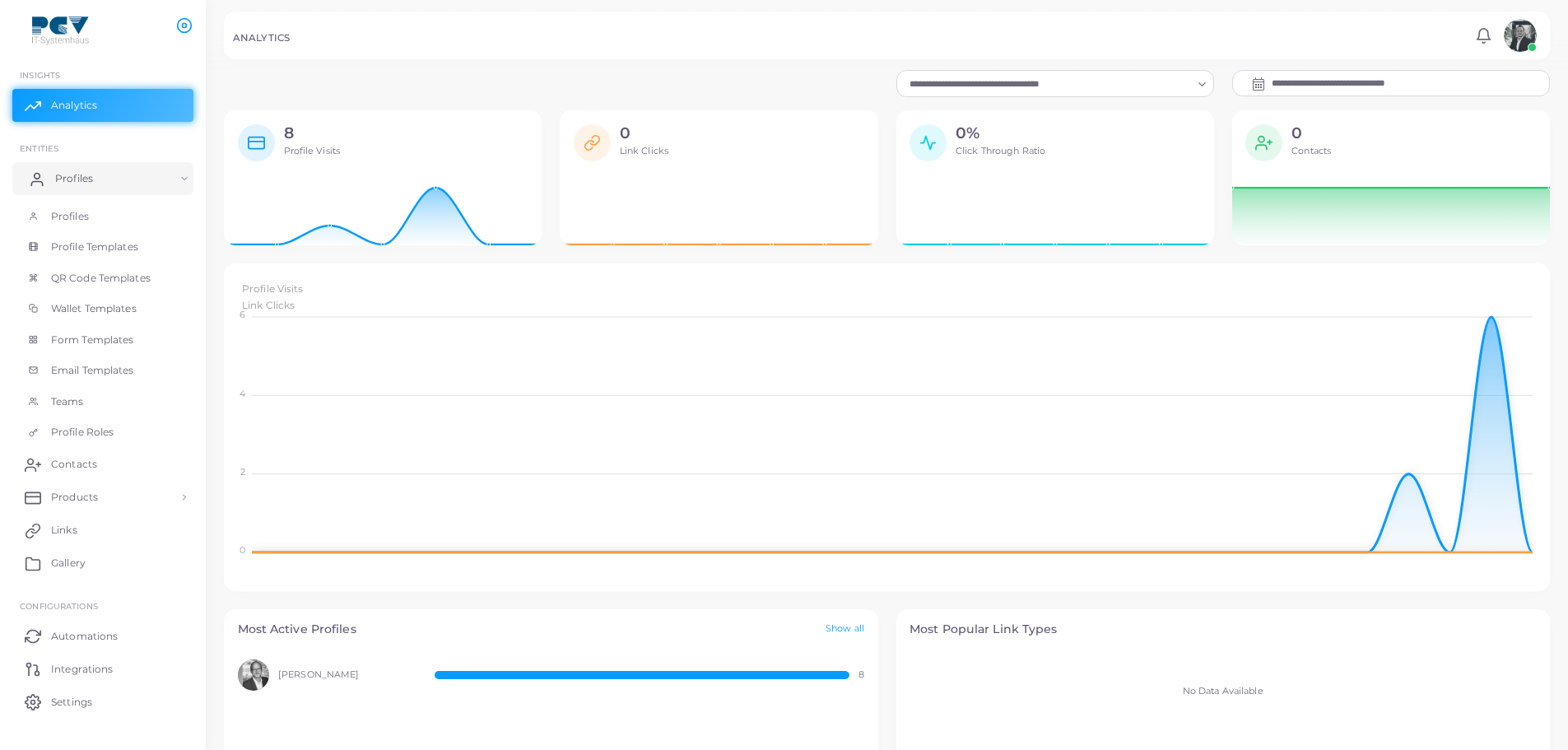
click at [76, 180] on span "Profiles" at bounding box center [74, 179] width 38 height 15
click at [77, 187] on link "Profiles" at bounding box center [103, 178] width 181 height 33
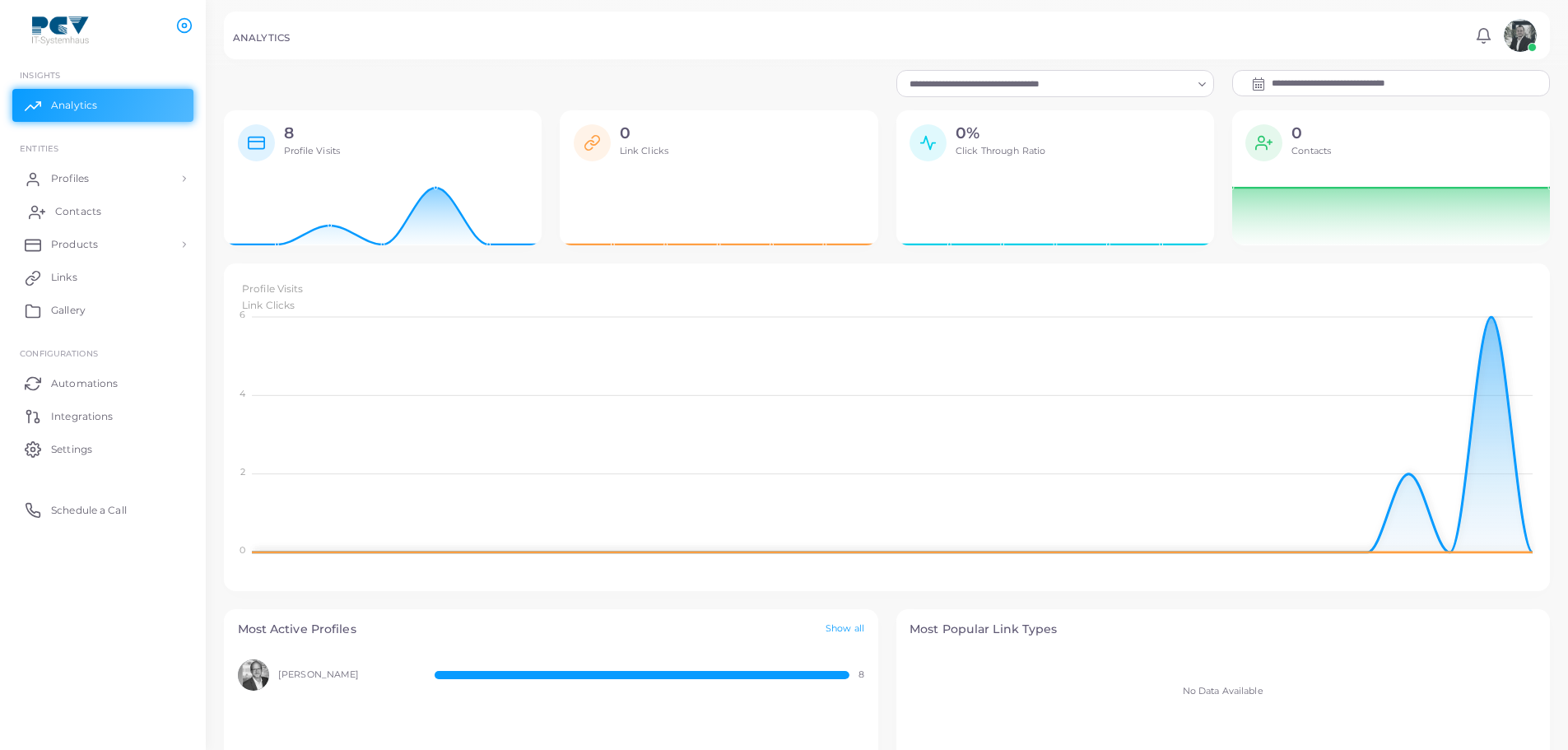
click at [75, 206] on link "Contacts" at bounding box center [103, 211] width 181 height 33
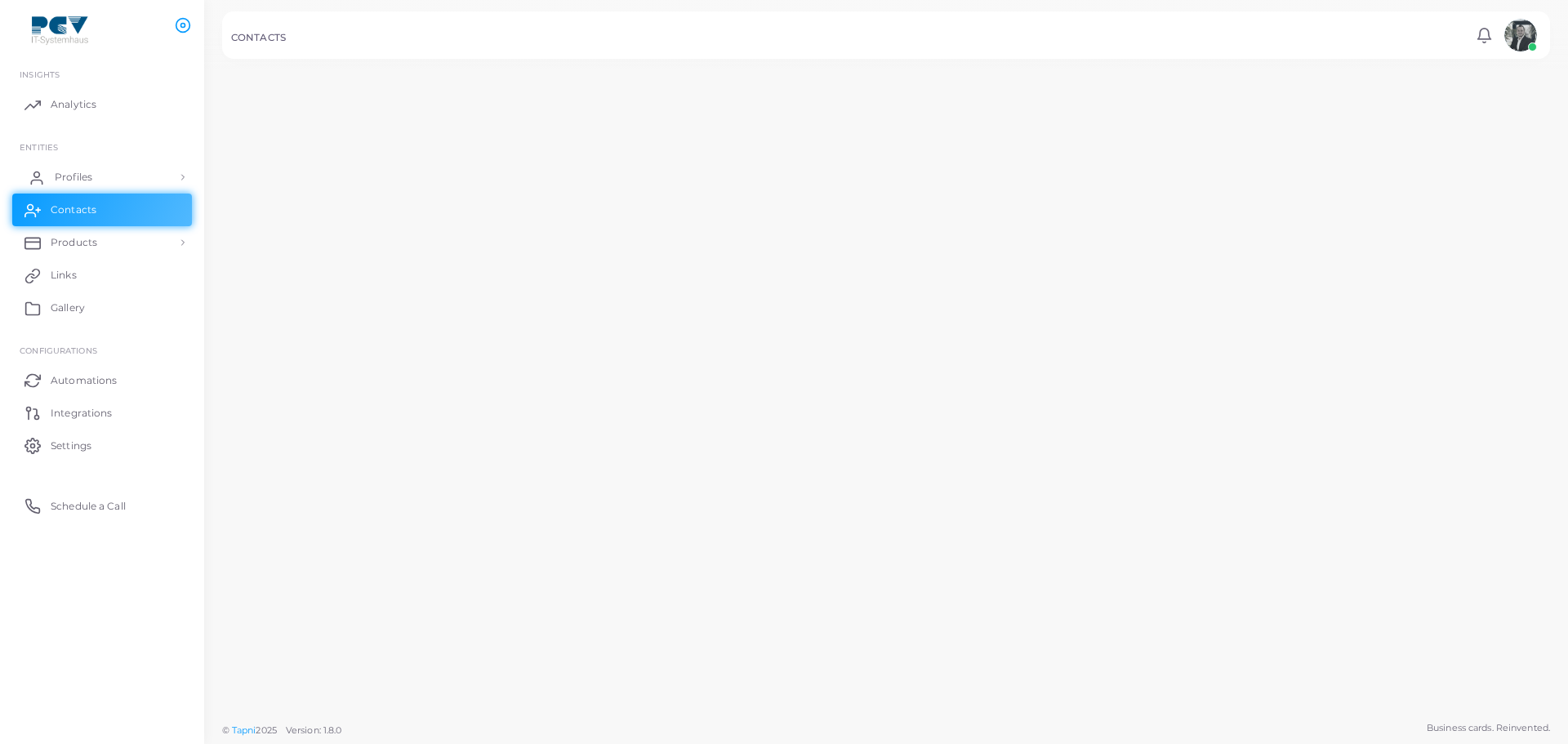
click at [80, 174] on span "Profiles" at bounding box center [74, 178] width 37 height 15
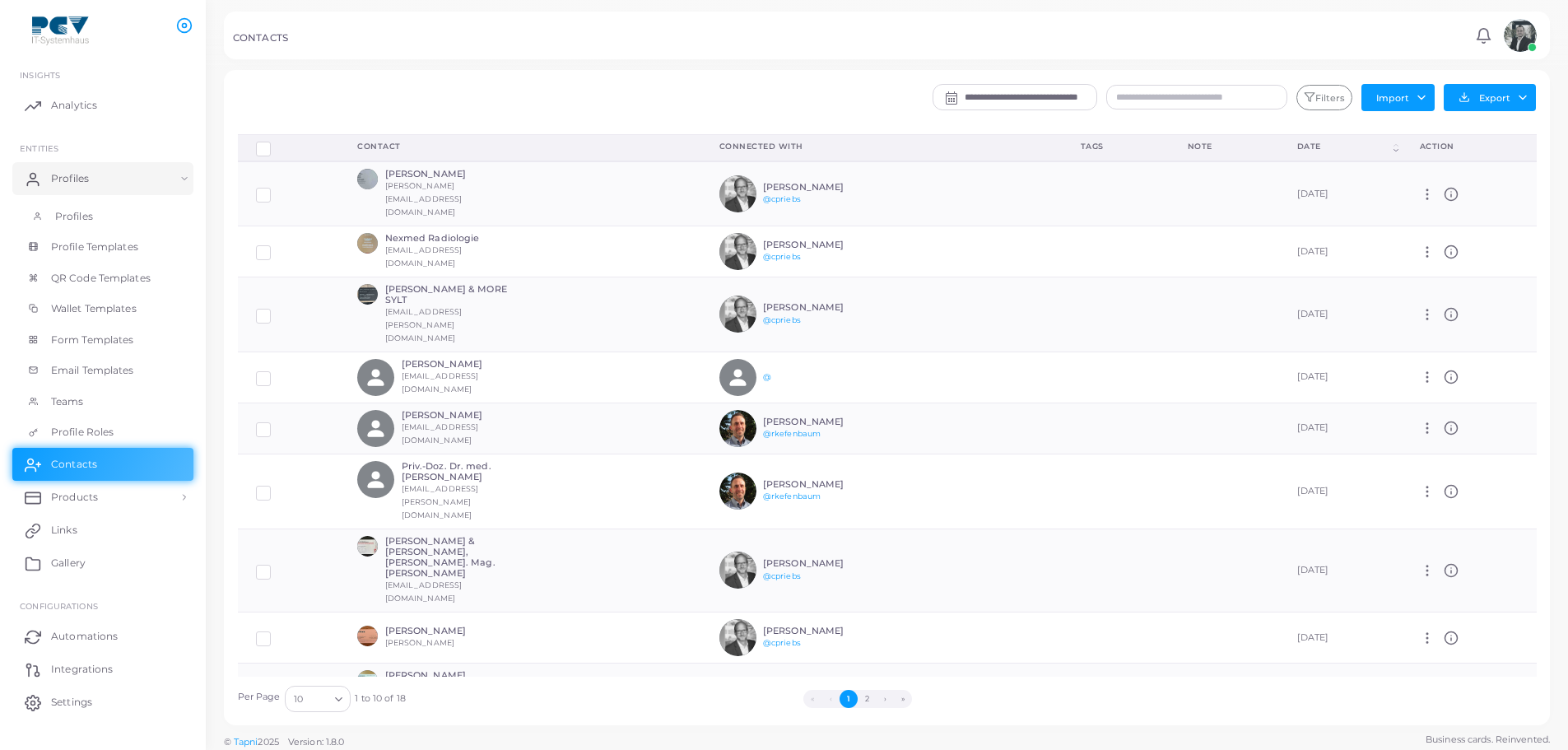
click at [89, 216] on span "Profiles" at bounding box center [74, 217] width 38 height 15
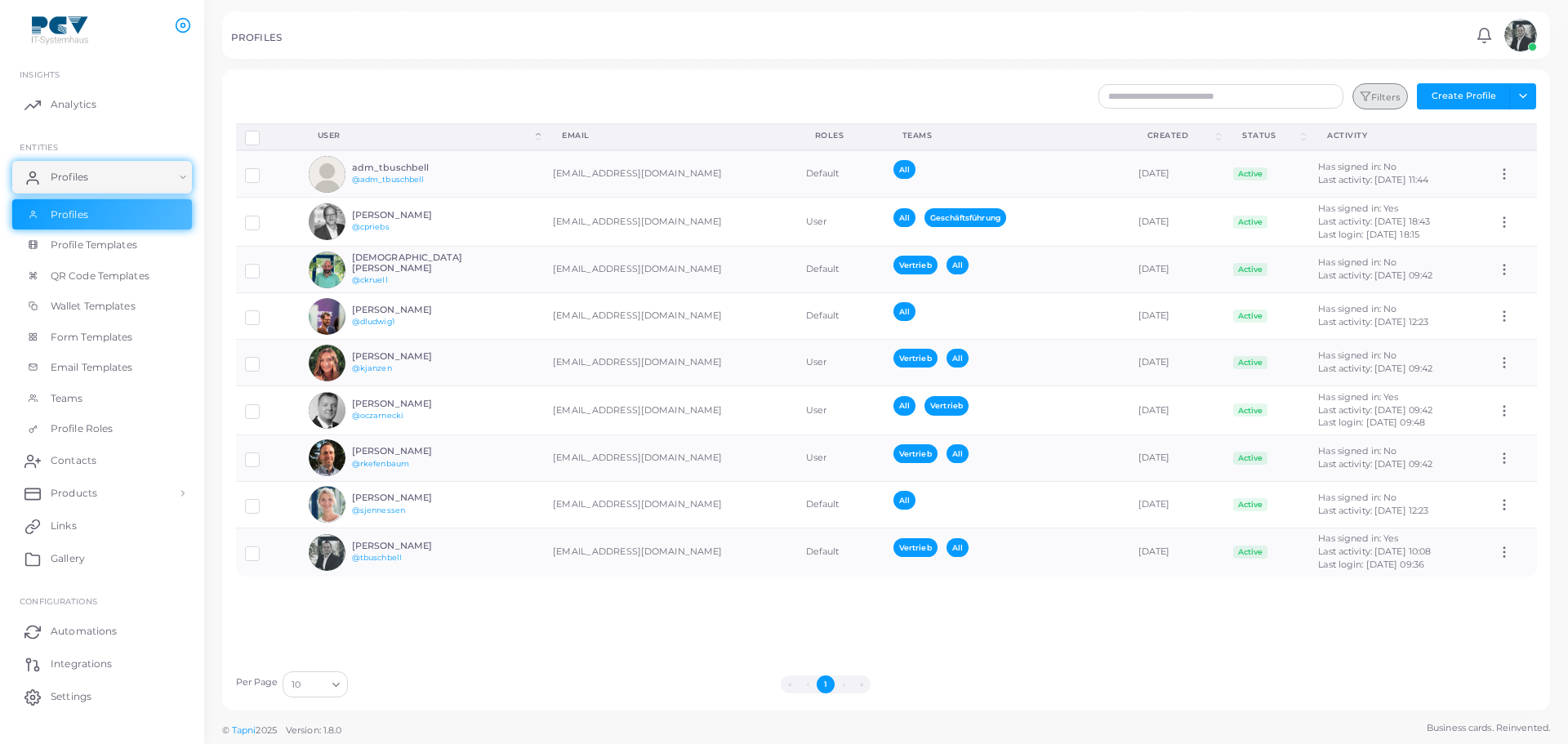
click at [1391, 98] on button "Filters" at bounding box center [1380, 96] width 55 height 26
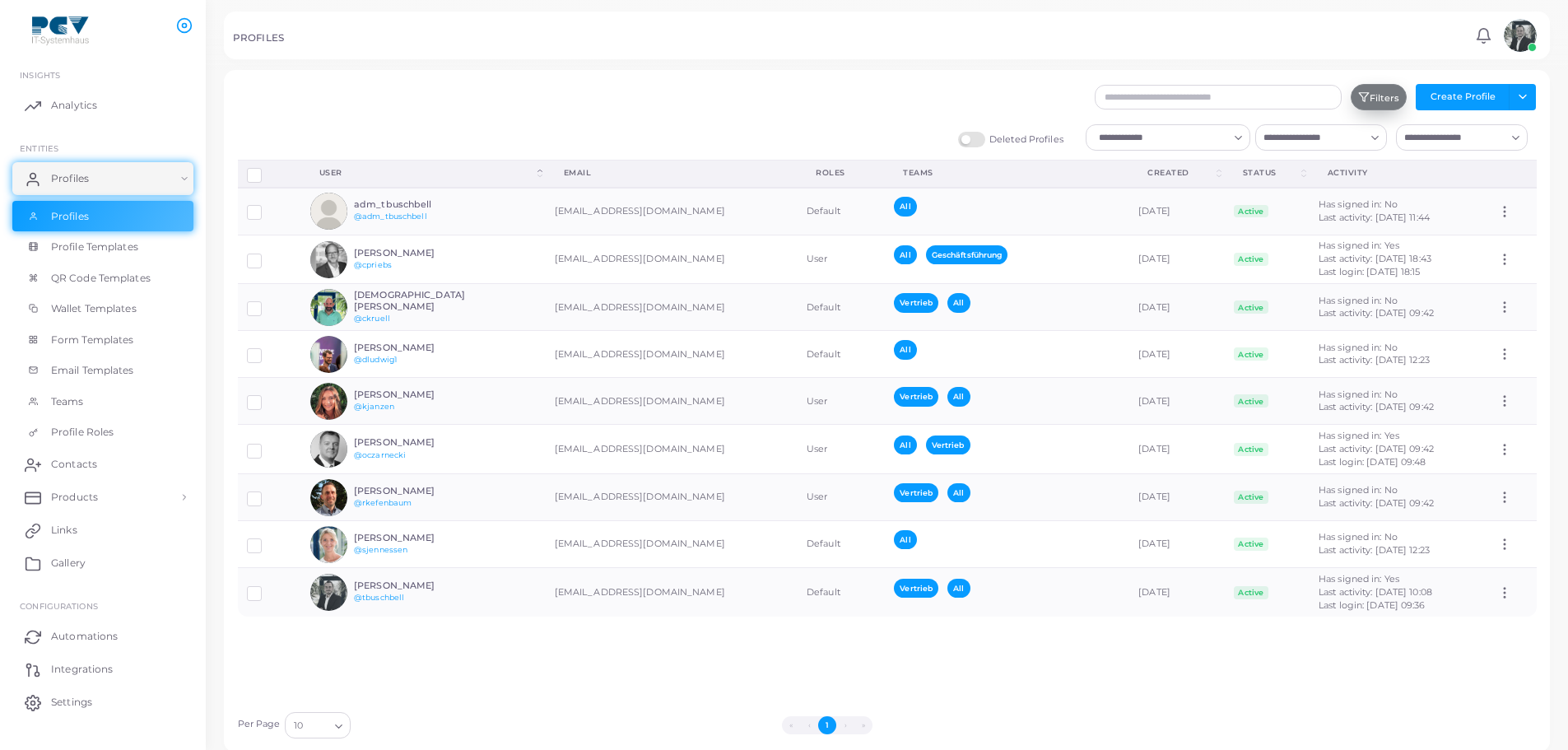
click at [1402, 99] on button "Filters" at bounding box center [1378, 97] width 56 height 26
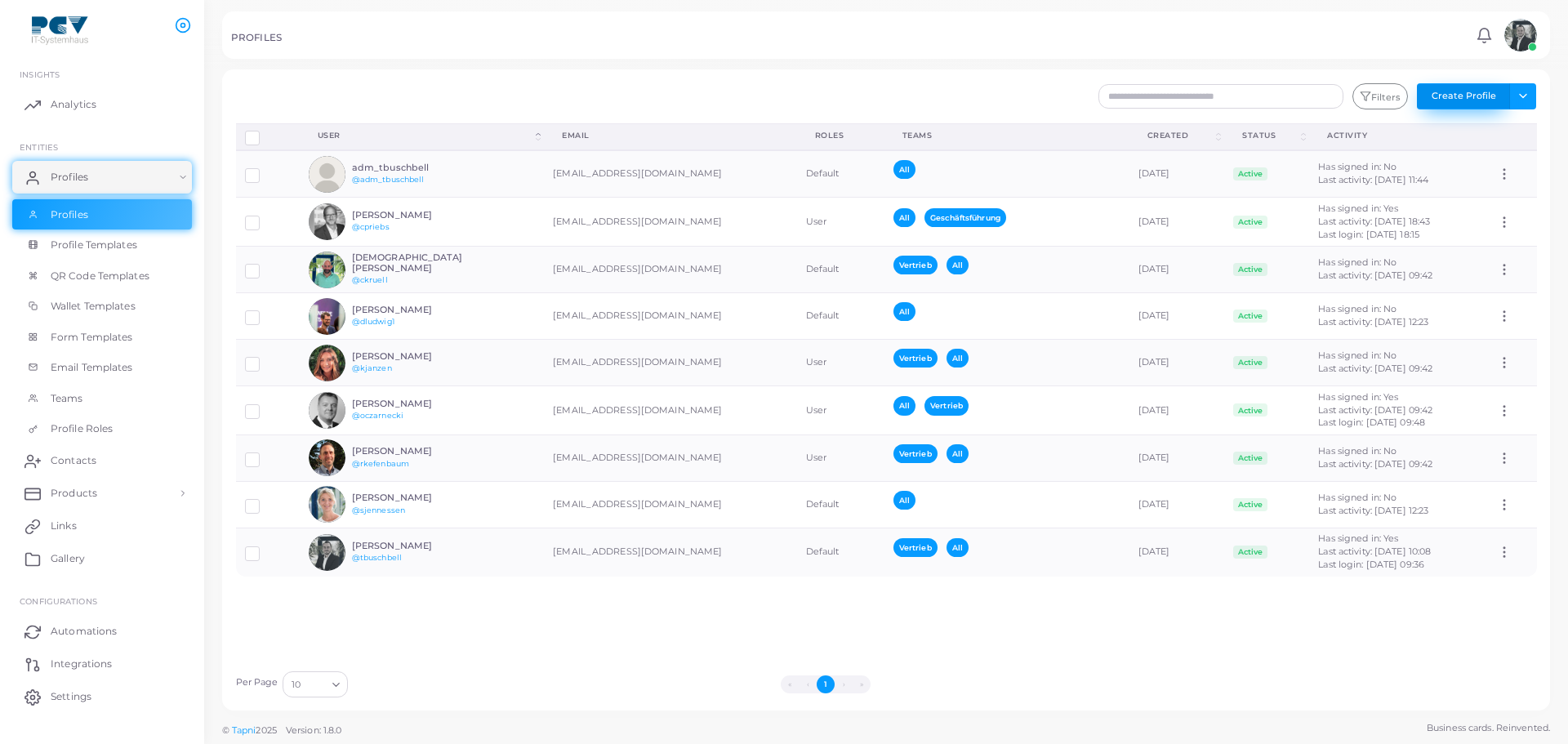
click at [1485, 98] on button "Create Profile" at bounding box center [1464, 96] width 94 height 26
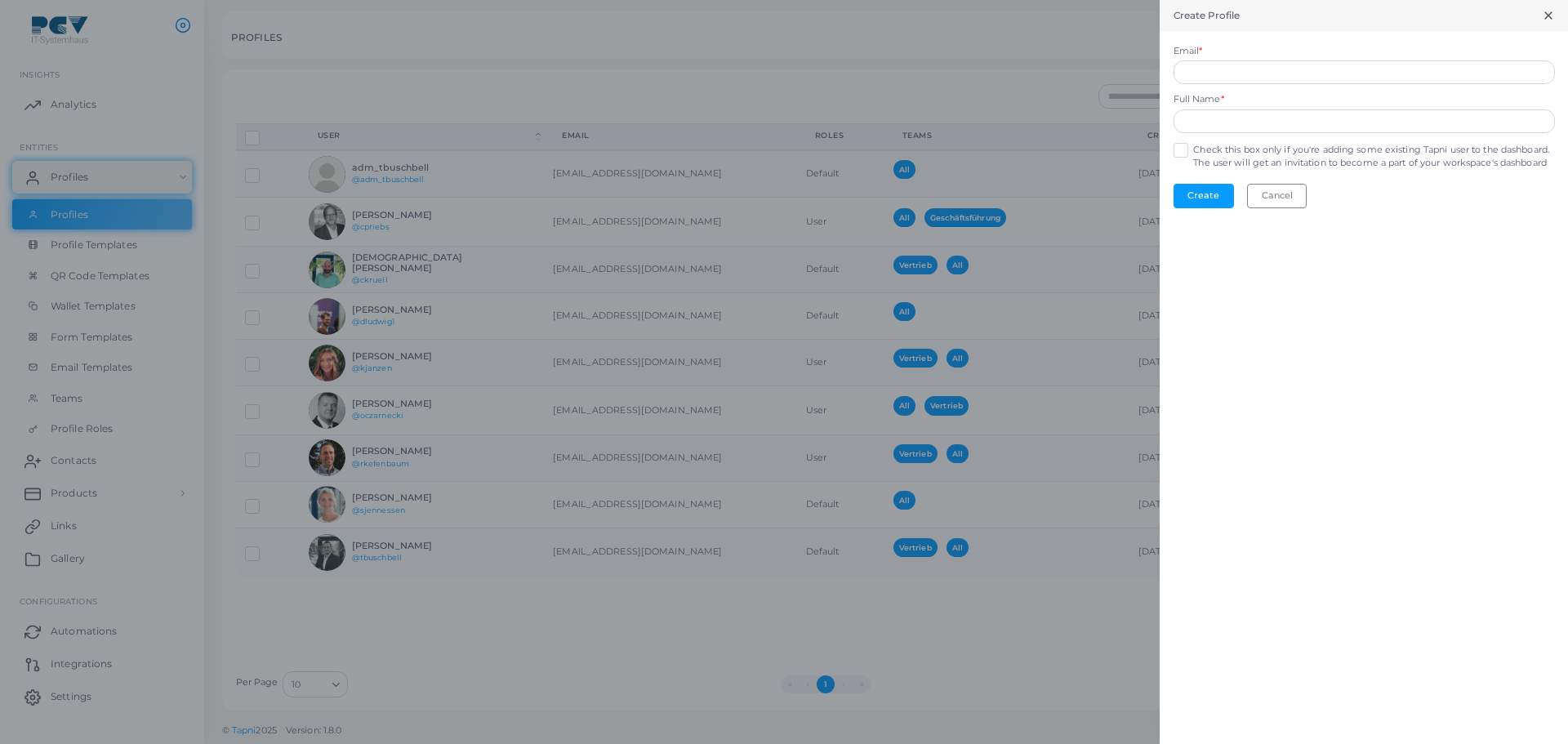
click at [1546, 20] on icon at bounding box center [1549, 16] width 13 height 13
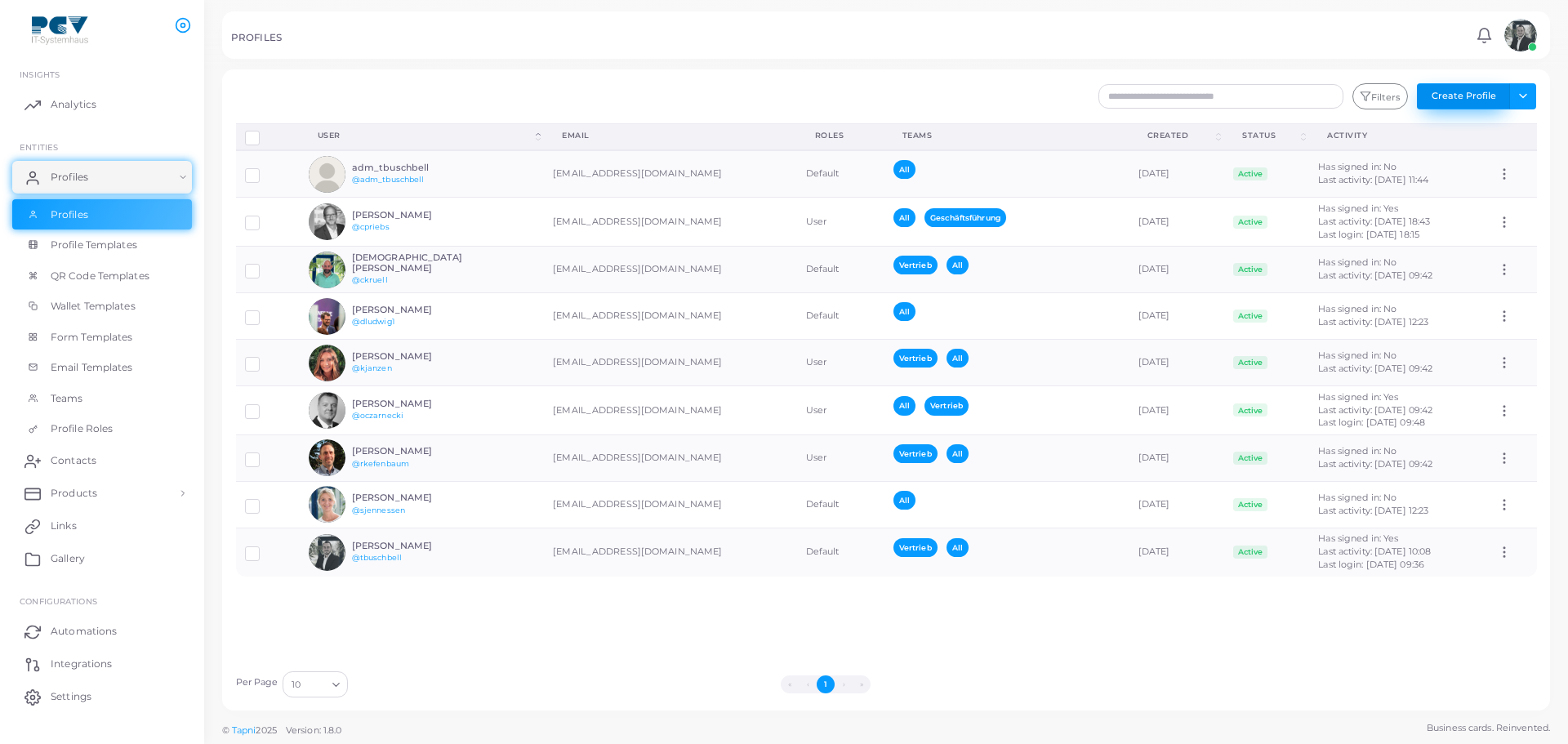
click at [1505, 100] on button "Create Profile" at bounding box center [1464, 96] width 94 height 26
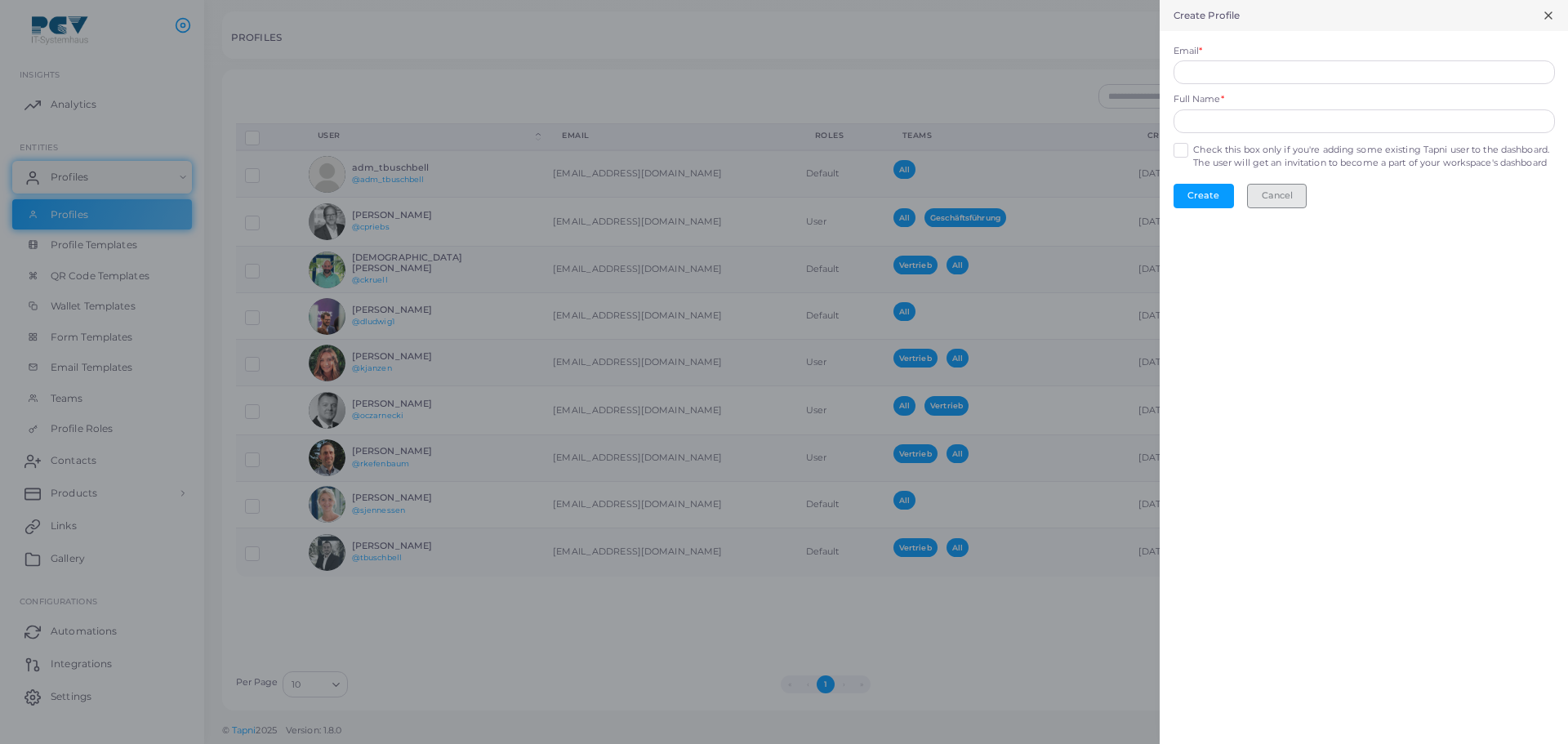
click at [1291, 207] on button "Cancel" at bounding box center [1277, 196] width 60 height 24
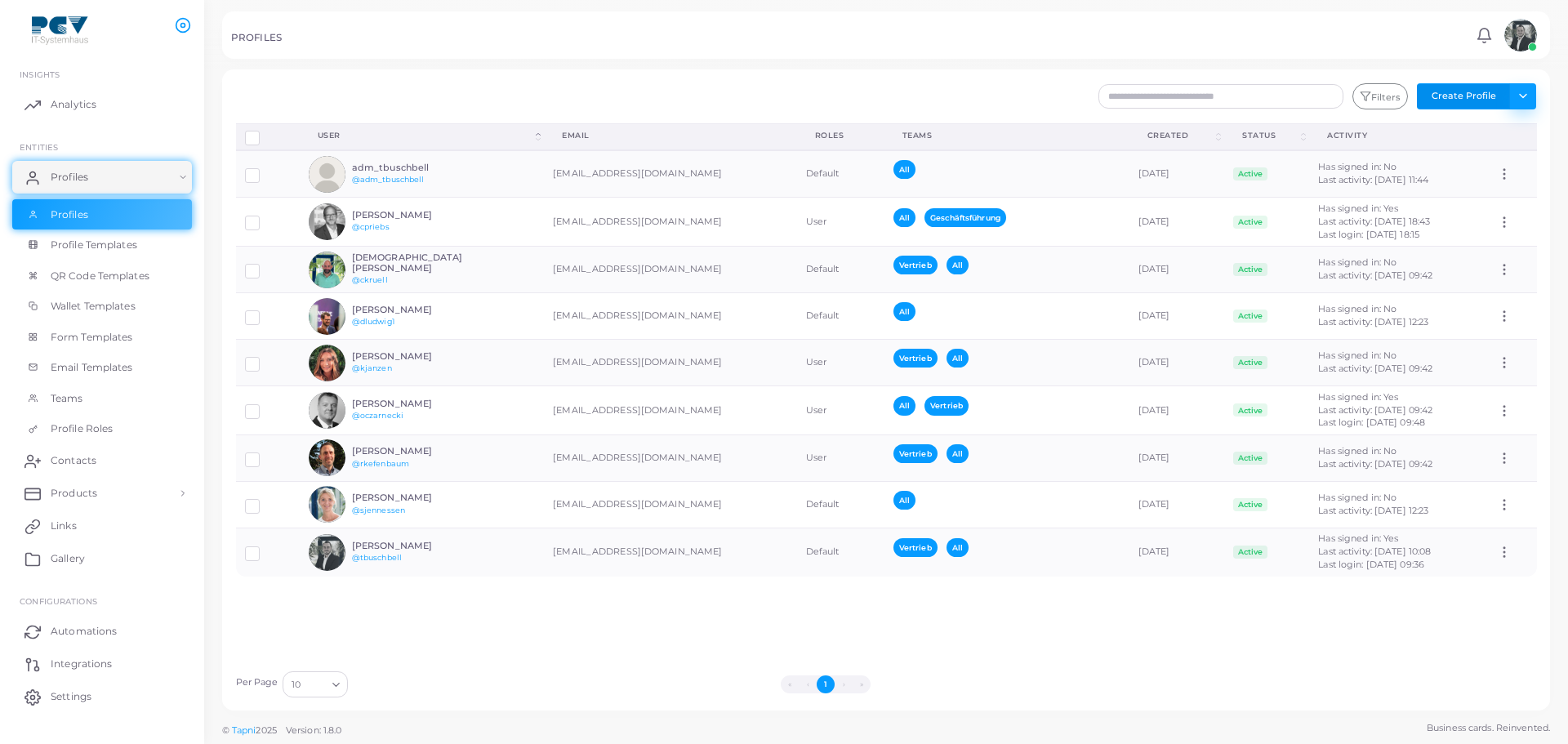
click at [1523, 98] on button "Toggle dropdown" at bounding box center [1523, 96] width 27 height 26
click at [1503, 154] on link "Invite Profiles" at bounding box center [1487, 156] width 91 height 24
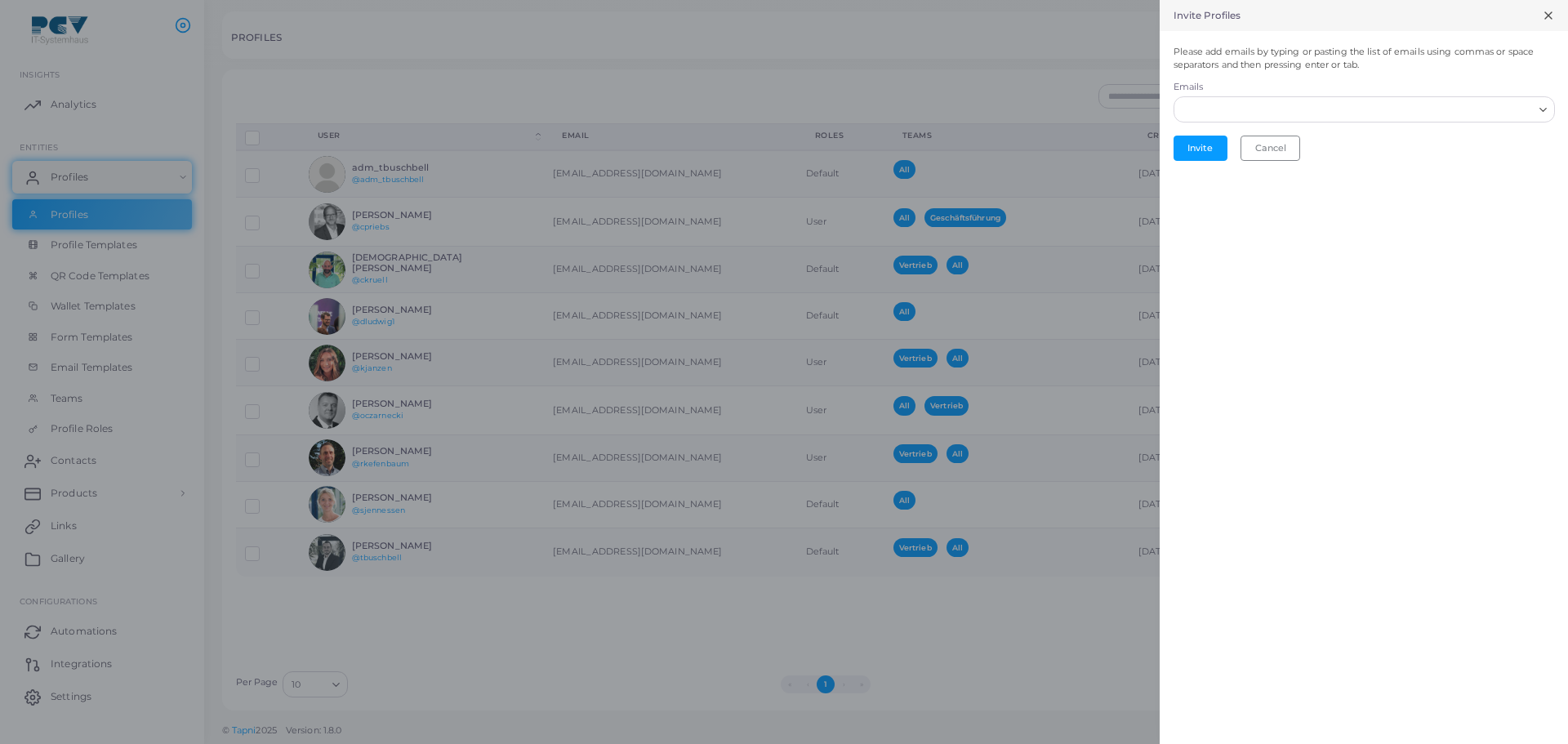
click at [1256, 109] on input "Search for option" at bounding box center [1355, 109] width 357 height 18
click at [1285, 261] on div "Invite Profiles Please add emails by typing or pasting the list of emails using…" at bounding box center [1364, 372] width 409 height 744
click at [1277, 139] on button "Cancel" at bounding box center [1270, 148] width 60 height 24
